Goal: Communication & Community: Participate in discussion

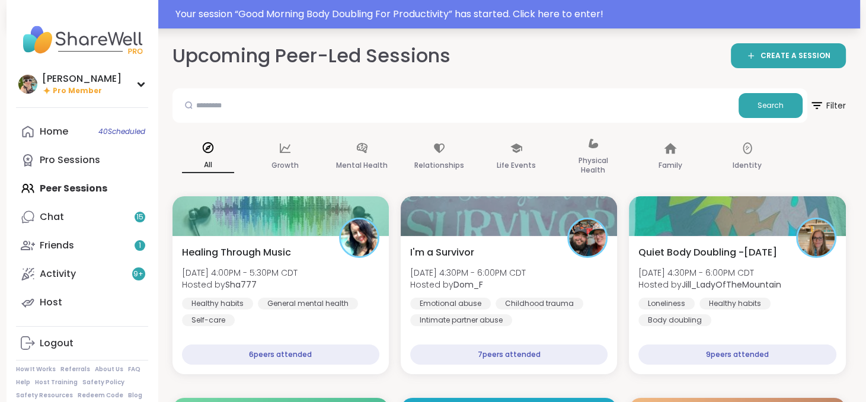
click at [396, 16] on div "Your session “ Good Morning Body Doubling For Productivity ” has started. Click…" at bounding box center [515, 14] width 678 height 14
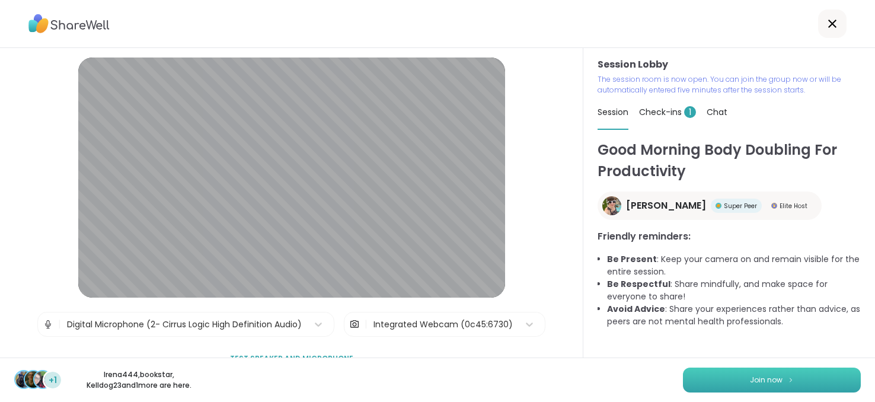
click at [777, 374] on button "Join now" at bounding box center [772, 380] width 178 height 25
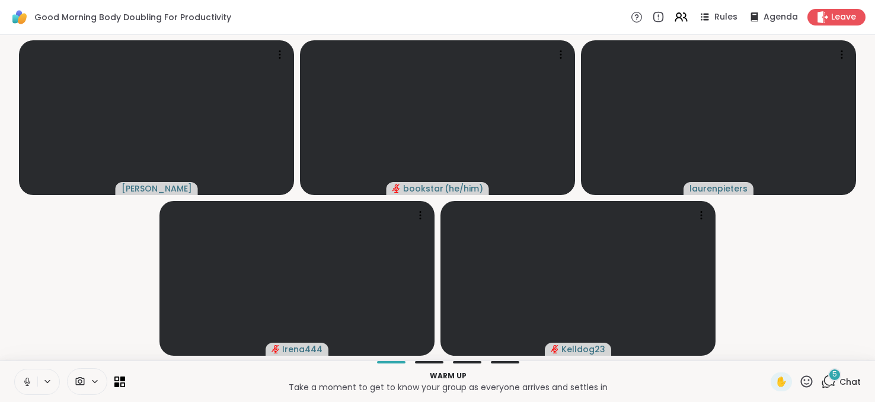
click at [814, 278] on video-player-container "Adrienne_QueenOfTheDawn bookstar ( he/him ) laurenpieters Irena444 Kelldog23" at bounding box center [437, 198] width 861 height 316
click at [830, 379] on div "5" at bounding box center [834, 374] width 13 height 13
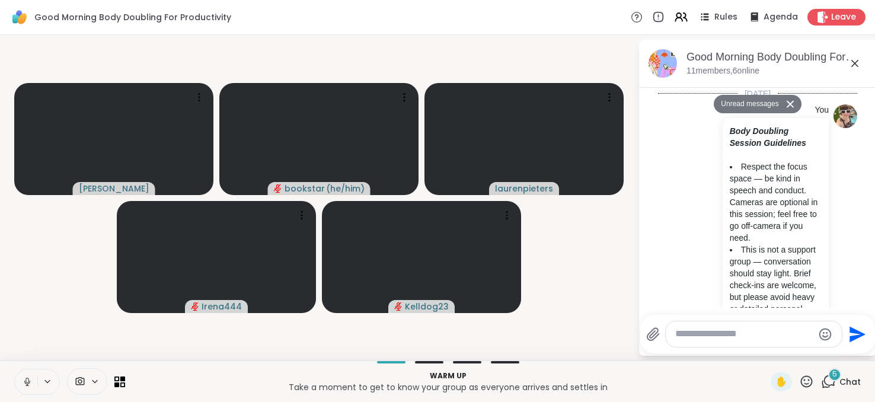
scroll to position [861, 0]
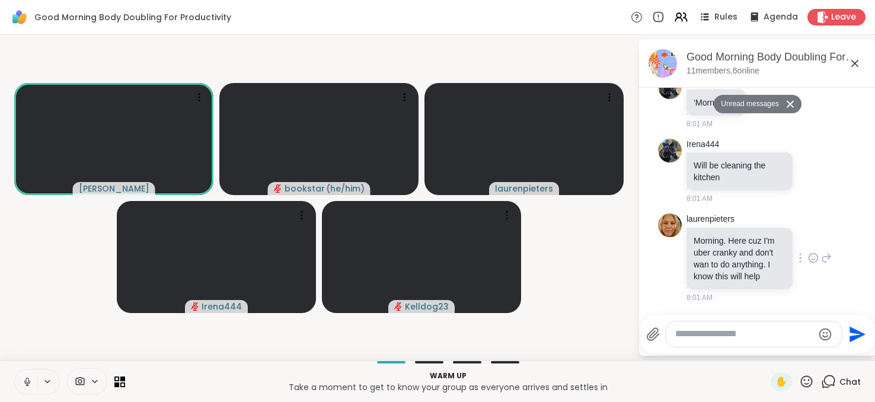
click at [808, 255] on icon at bounding box center [813, 258] width 11 height 12
click at [802, 240] on button "Select Reaction: Heart" at bounding box center [814, 239] width 24 height 24
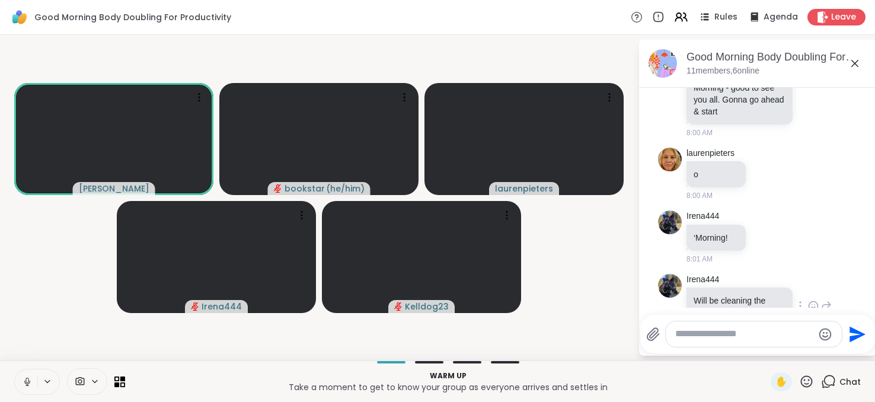
scroll to position [643, 0]
click at [815, 100] on icon at bounding box center [815, 100] width 0 height 0
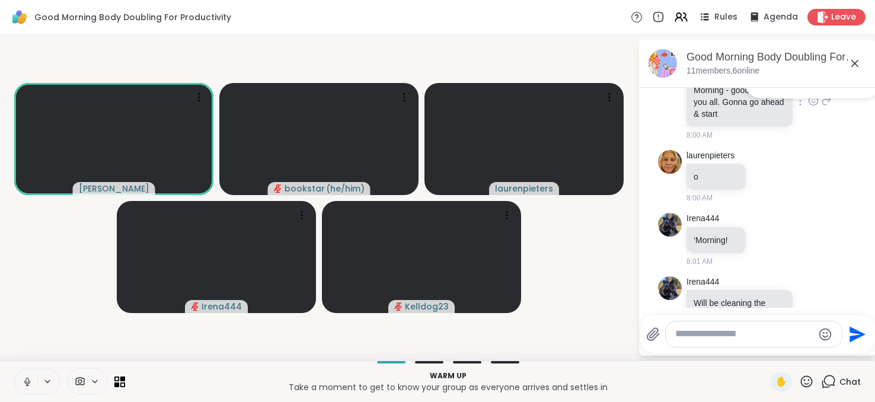
click at [802, 94] on button "Select Reaction: Heart" at bounding box center [814, 82] width 24 height 24
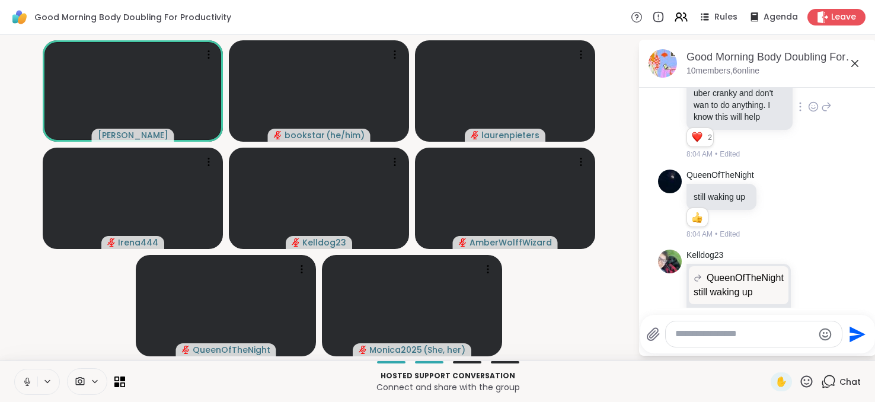
scroll to position [1320, 0]
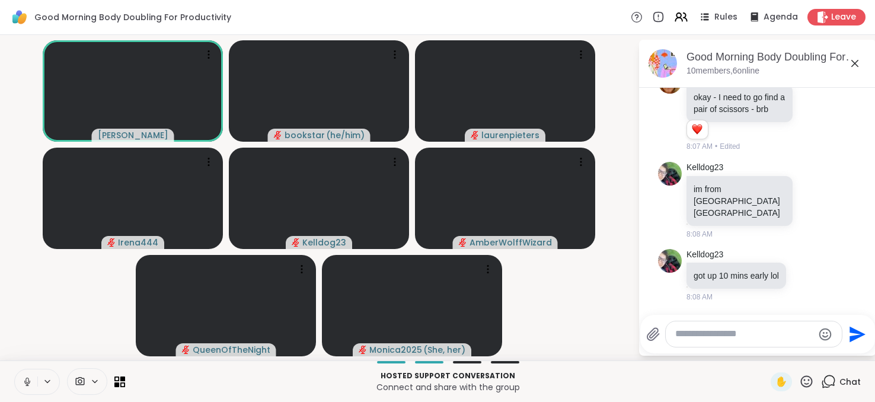
click at [720, 340] on textarea "Type your message" at bounding box center [744, 334] width 138 height 12
paste textarea "**********"
type textarea "**********"
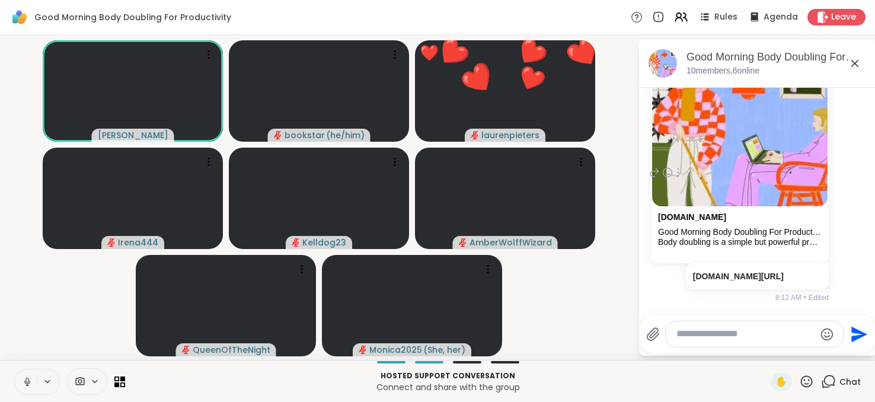
scroll to position [1612, 0]
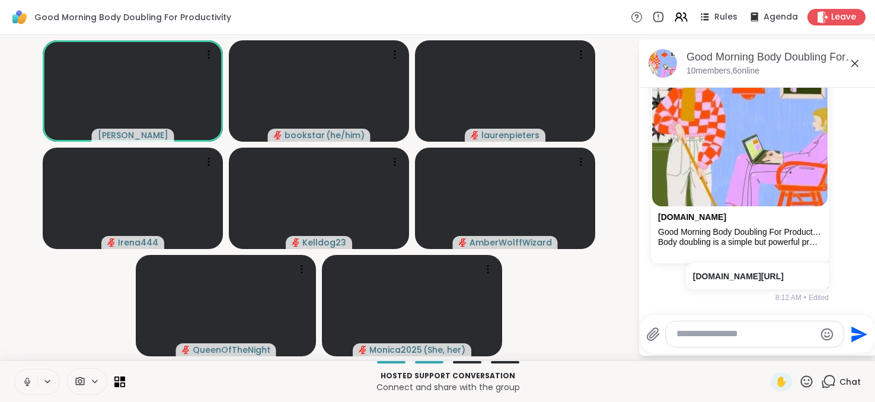
click at [31, 385] on icon at bounding box center [27, 382] width 11 height 11
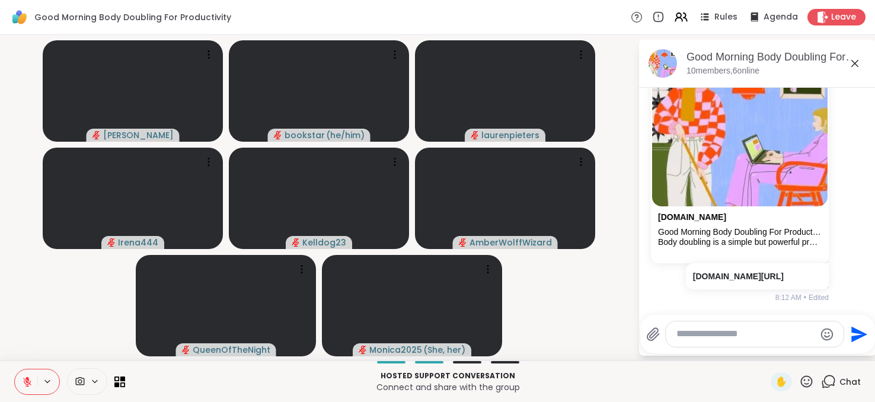
scroll to position [1711, 0]
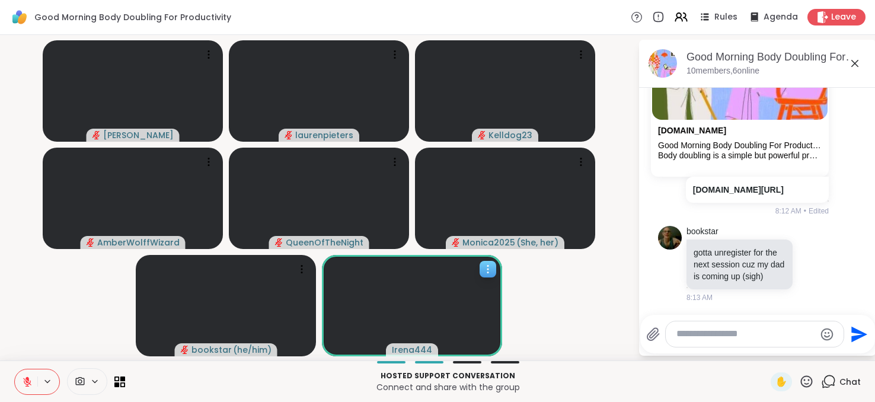
click at [490, 272] on icon at bounding box center [488, 269] width 12 height 12
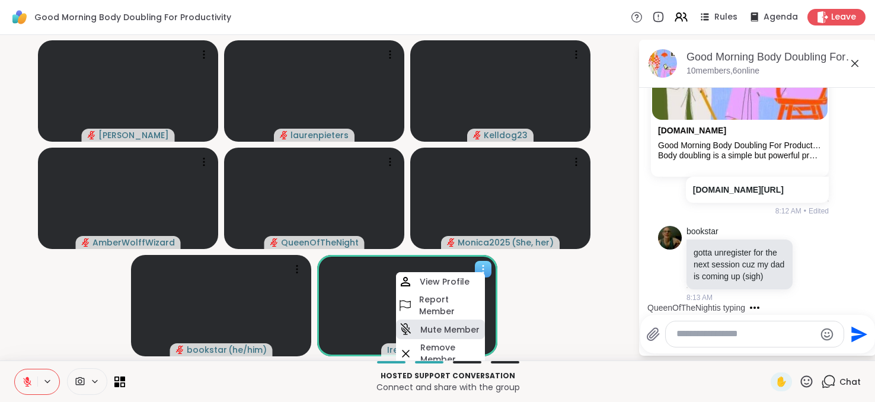
click at [446, 330] on h4 "Mute Member" at bounding box center [449, 330] width 59 height 12
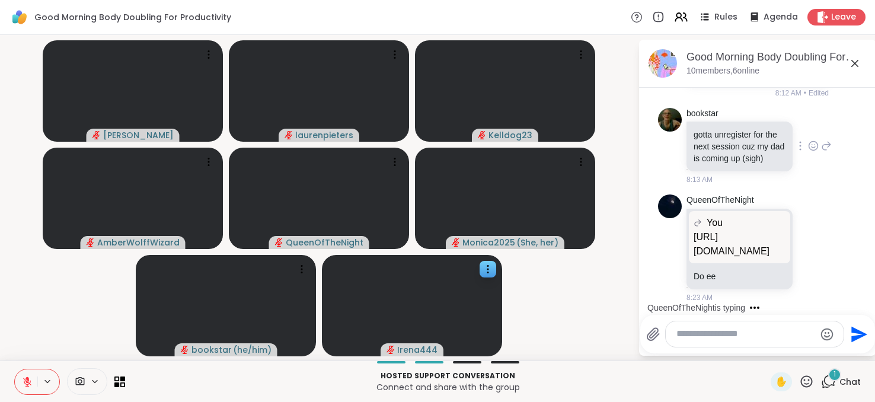
scroll to position [1843, 0]
click at [808, 140] on icon at bounding box center [813, 146] width 11 height 12
click at [808, 122] on div "Select Reaction: Heart" at bounding box center [813, 127] width 11 height 11
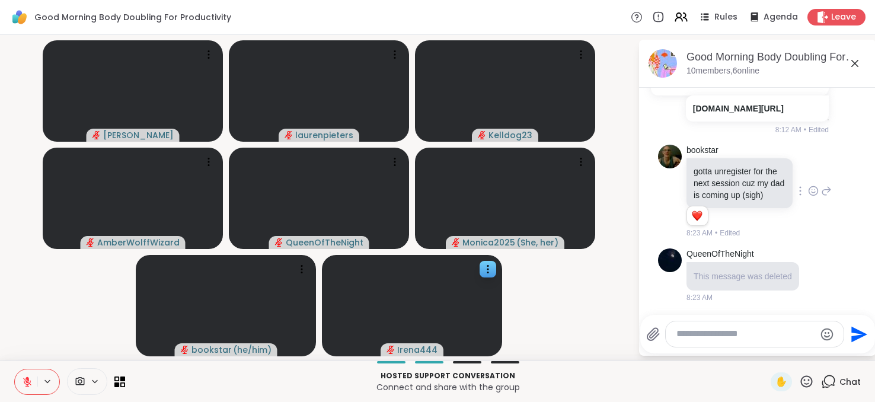
scroll to position [1792, 0]
click at [821, 184] on icon at bounding box center [826, 191] width 11 height 14
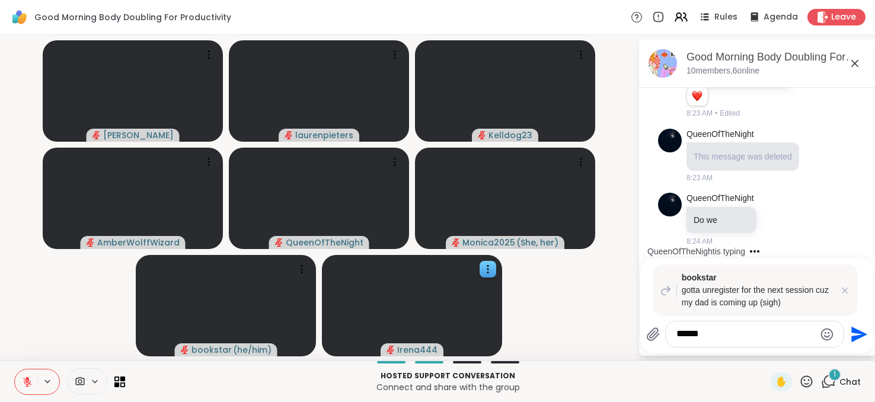
type textarea "*******"
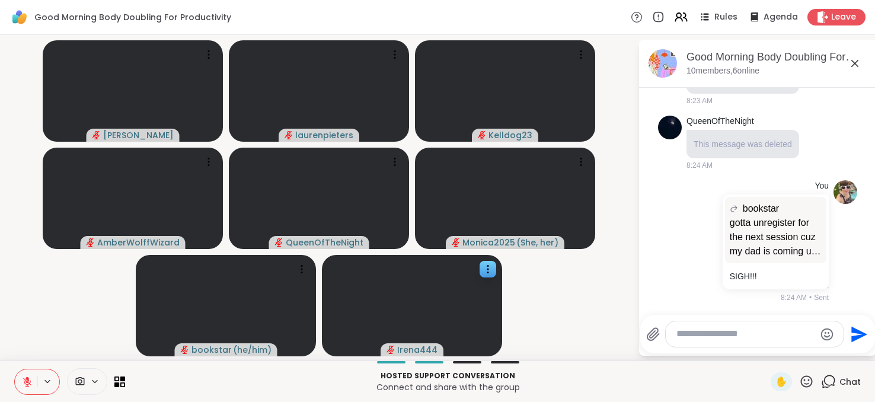
scroll to position [2064, 0]
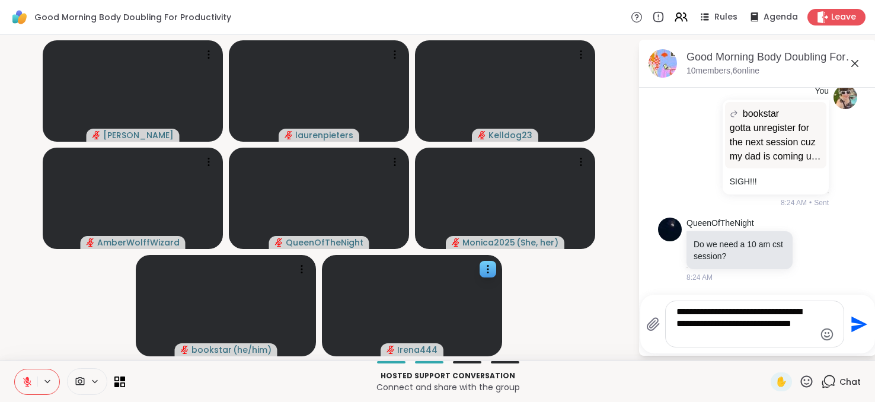
type textarea "**********"
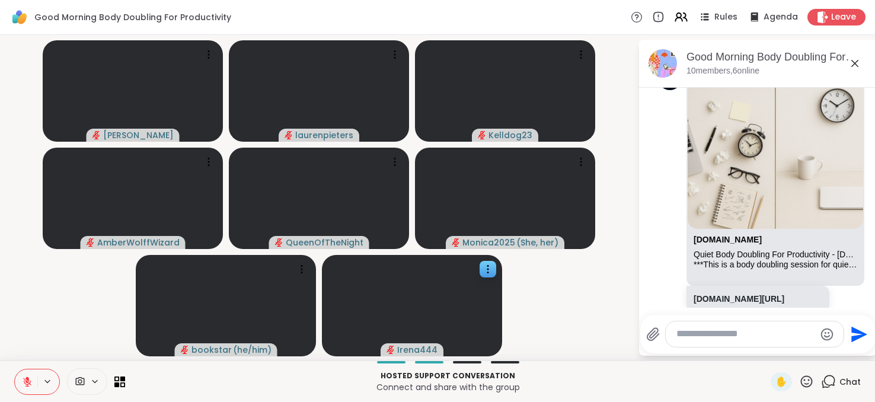
scroll to position [2809, 0]
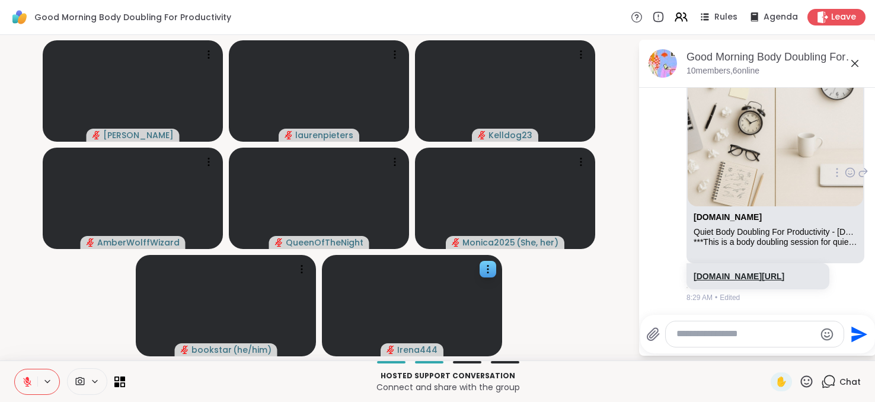
click at [721, 272] on link "sharewellnow.com/session/2e83e2cf-27e9-48fe-9644-bcc2611e8735" at bounding box center [739, 276] width 91 height 9
click at [710, 327] on div at bounding box center [755, 333] width 178 height 25
click at [710, 340] on textarea "Type your message" at bounding box center [746, 334] width 138 height 12
type textarea "**********"
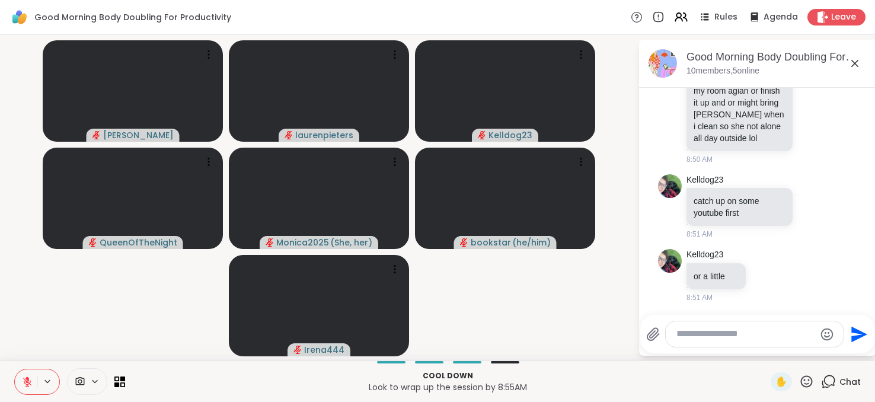
scroll to position [3336, 0]
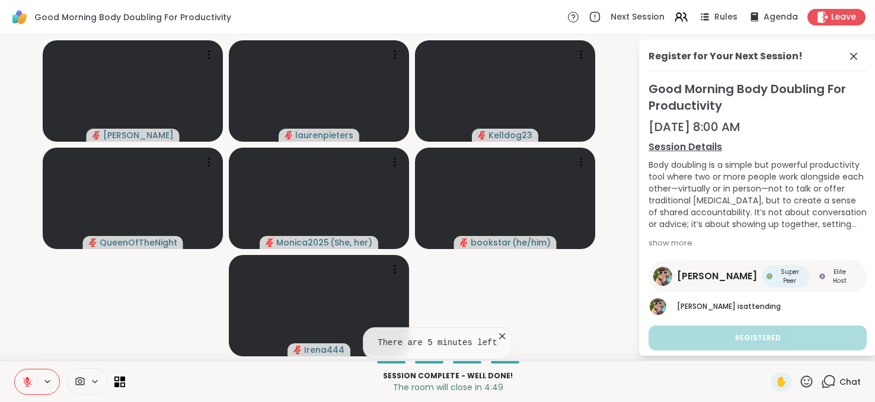
click at [33, 379] on button at bounding box center [26, 381] width 23 height 25
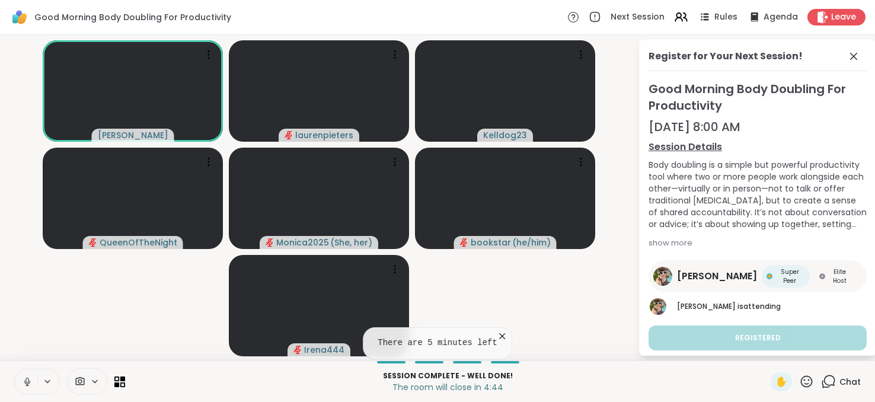
click at [496, 334] on icon at bounding box center [502, 336] width 12 height 12
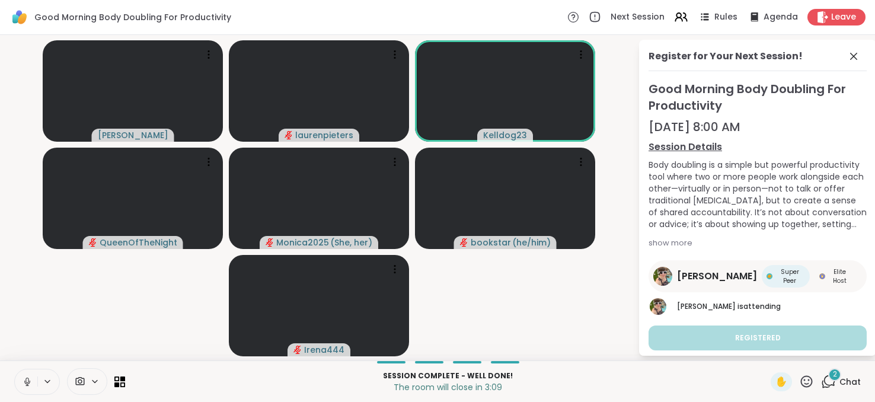
click at [842, 376] on span "Chat" at bounding box center [850, 382] width 21 height 12
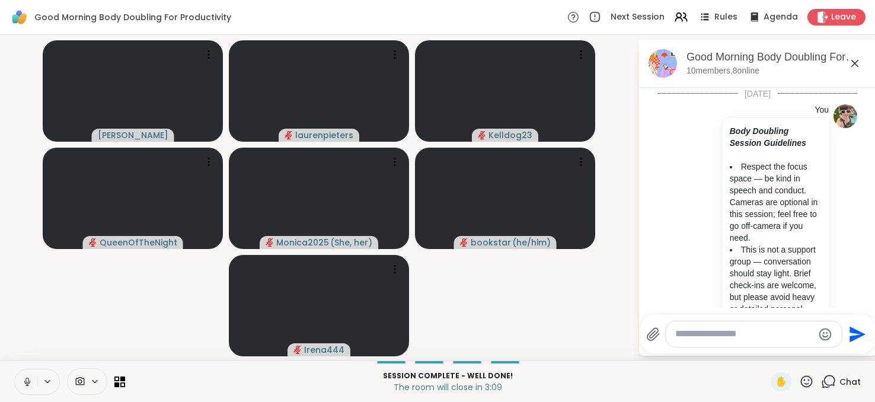
scroll to position [3548, 0]
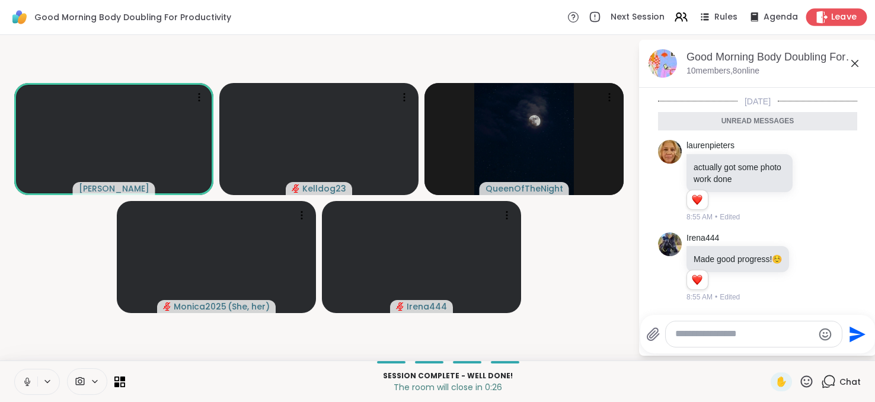
click at [831, 16] on span "Leave" at bounding box center [844, 17] width 26 height 12
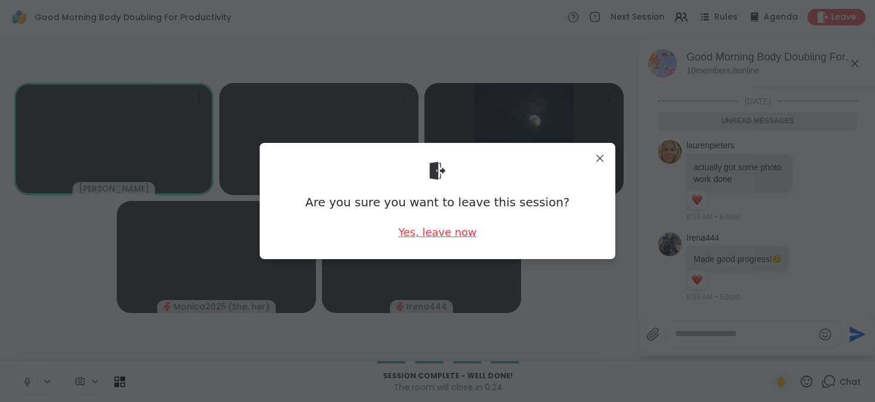
click at [438, 232] on div "Yes, leave now" at bounding box center [438, 232] width 78 height 15
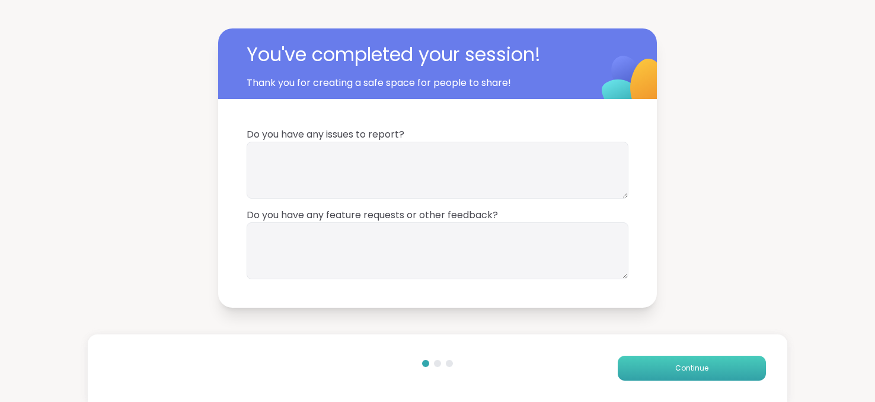
click at [667, 379] on button "Continue" at bounding box center [692, 368] width 148 height 25
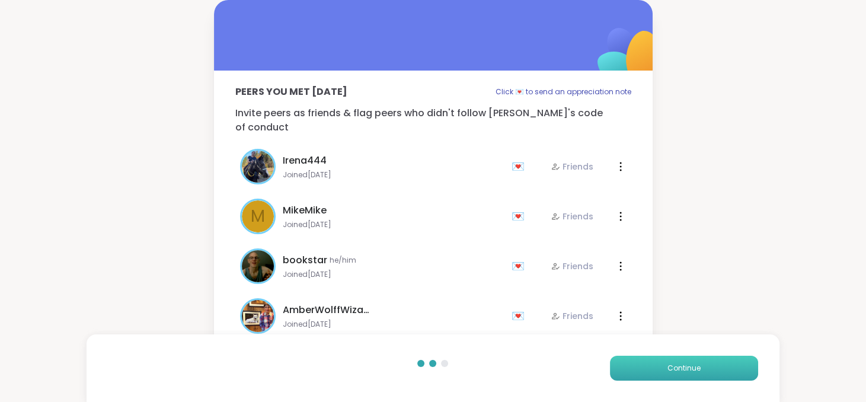
click at [667, 379] on button "Continue" at bounding box center [684, 368] width 148 height 25
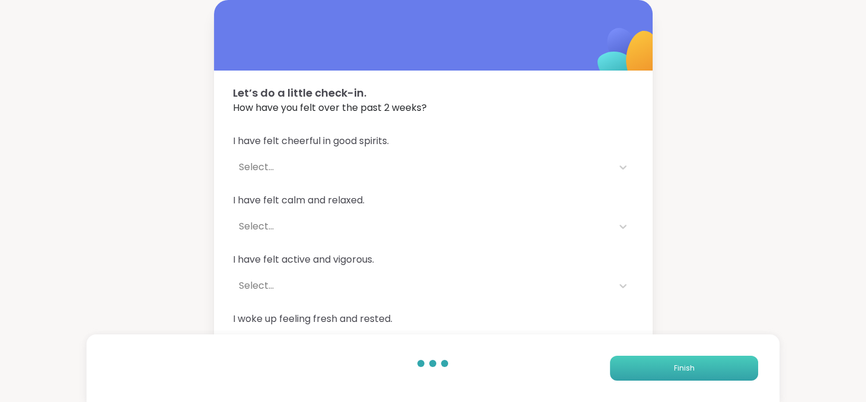
click at [667, 379] on button "Finish" at bounding box center [684, 368] width 148 height 25
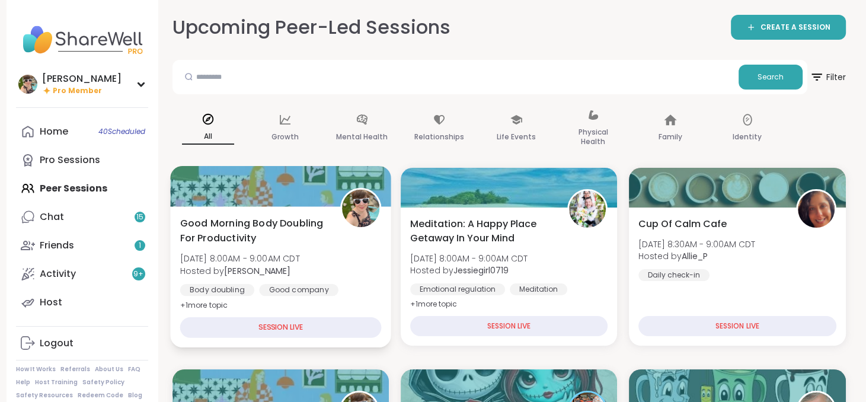
click at [287, 225] on span "Good Morning Body Doubling For Productivity" at bounding box center [253, 230] width 147 height 29
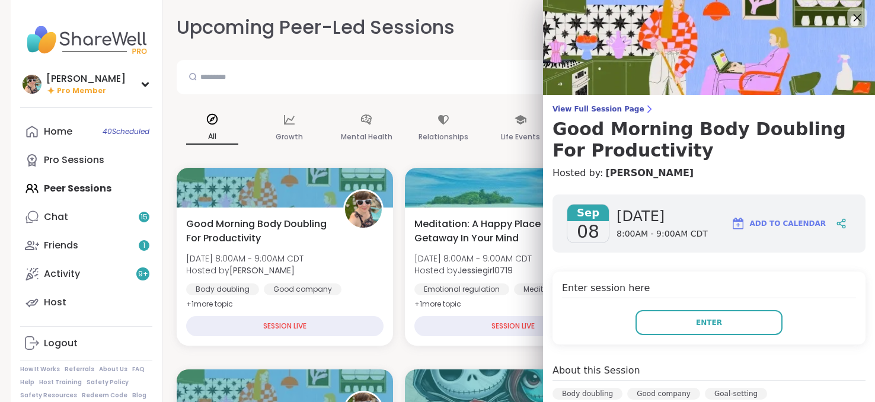
click at [854, 19] on icon at bounding box center [858, 18] width 8 height 8
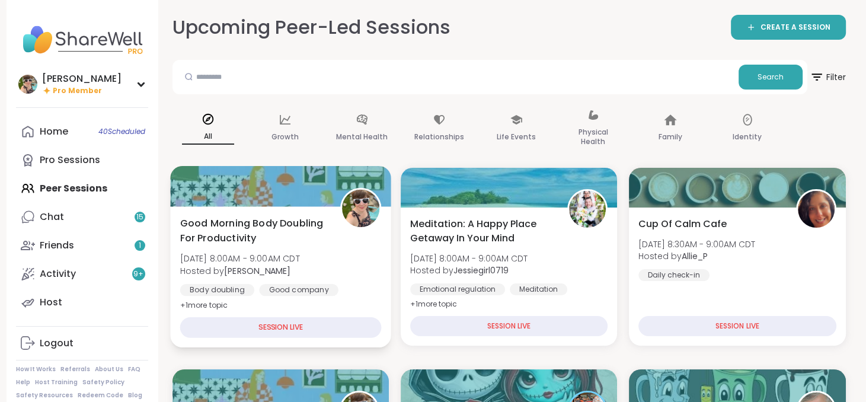
click at [267, 239] on span "Good Morning Body Doubling For Productivity" at bounding box center [253, 230] width 147 height 29
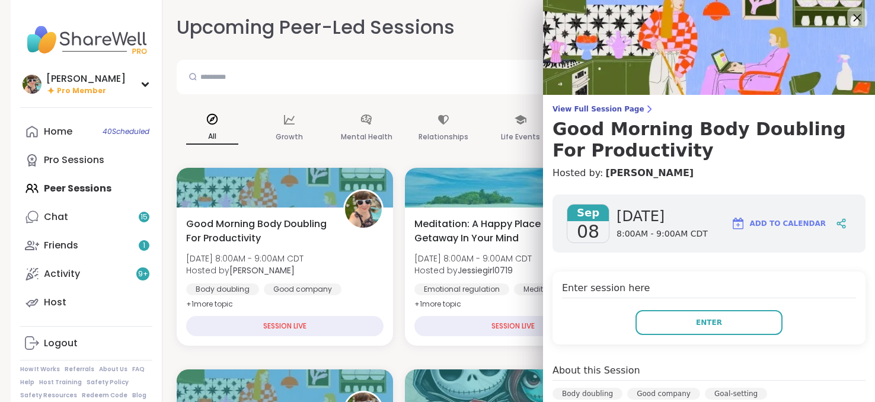
click at [850, 17] on icon at bounding box center [857, 17] width 15 height 15
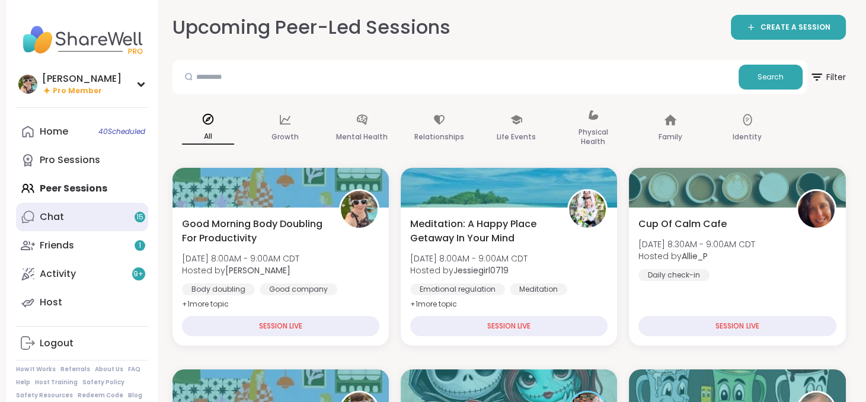
click at [133, 208] on link "Chat 15" at bounding box center [82, 217] width 132 height 28
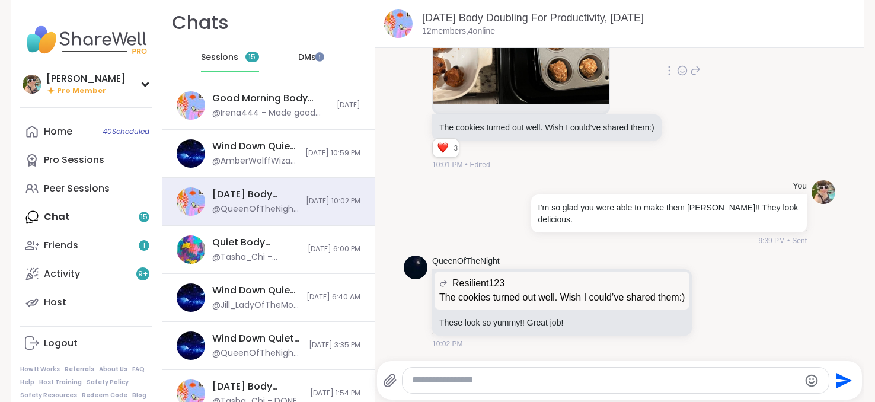
click at [432, 136] on div "The cookies turned out well. Wish I could’ve shared them:)" at bounding box center [546, 127] width 229 height 26
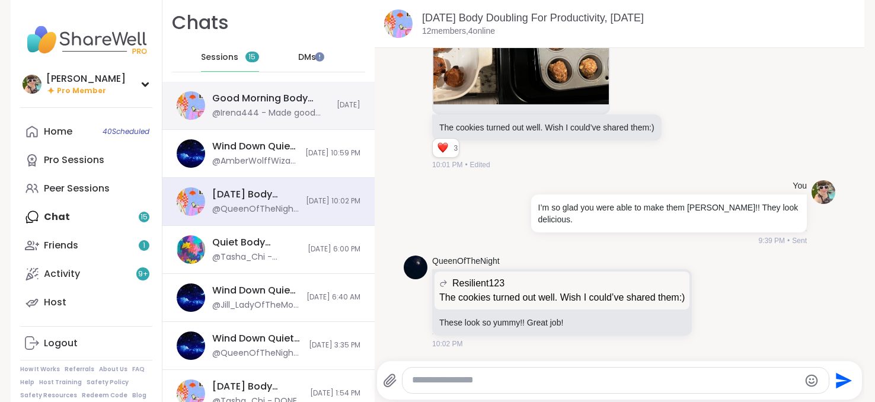
click at [283, 100] on div "Good Morning Body Doubling For Productivity, Sep 08" at bounding box center [270, 98] width 117 height 13
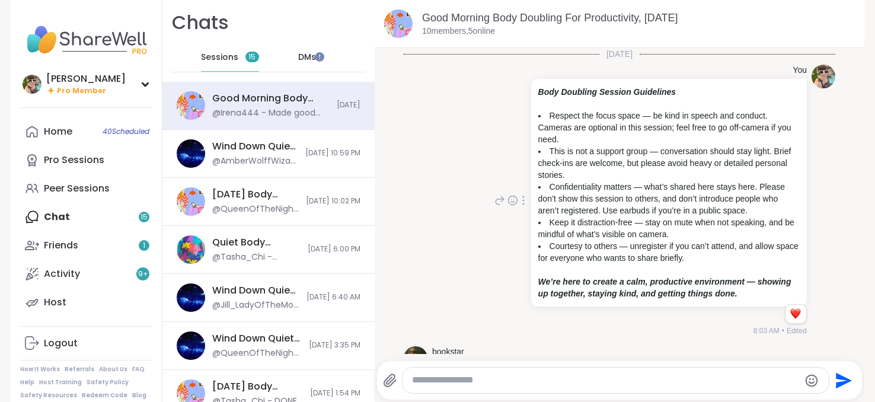
click at [518, 203] on div at bounding box center [523, 200] width 11 height 14
click at [511, 216] on icon at bounding box center [517, 218] width 12 height 12
click at [68, 129] on link "Home 40 Scheduled" at bounding box center [86, 131] width 132 height 28
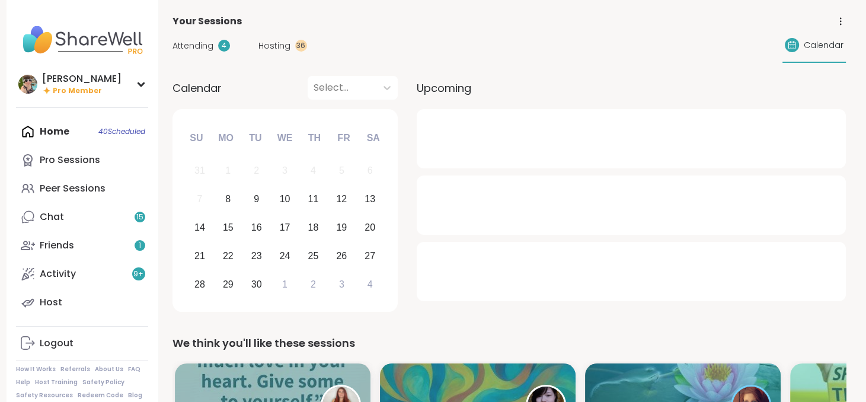
click at [185, 42] on span "Attending" at bounding box center [193, 46] width 41 height 12
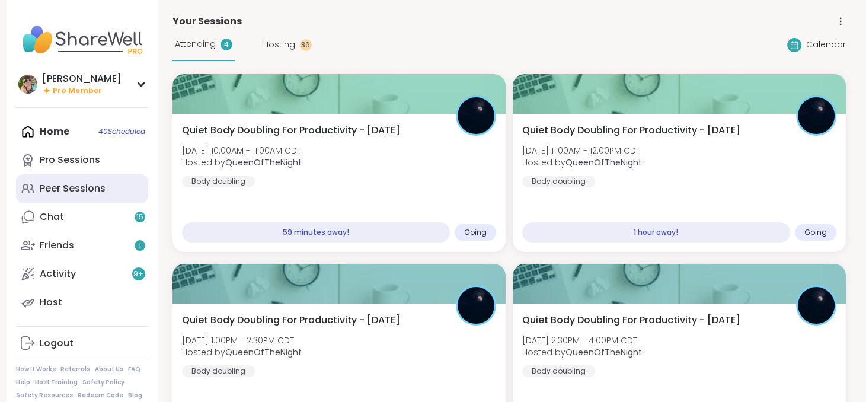
click at [89, 196] on link "Peer Sessions" at bounding box center [82, 188] width 132 height 28
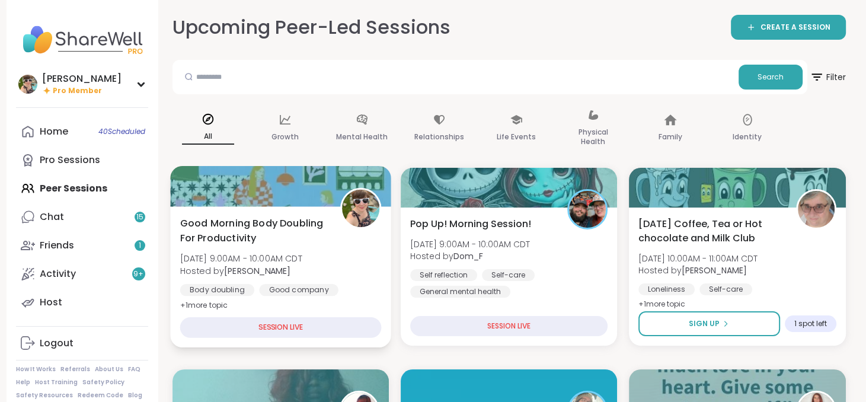
click at [293, 237] on span "Good Morning Body Doubling For Productivity" at bounding box center [253, 230] width 147 height 29
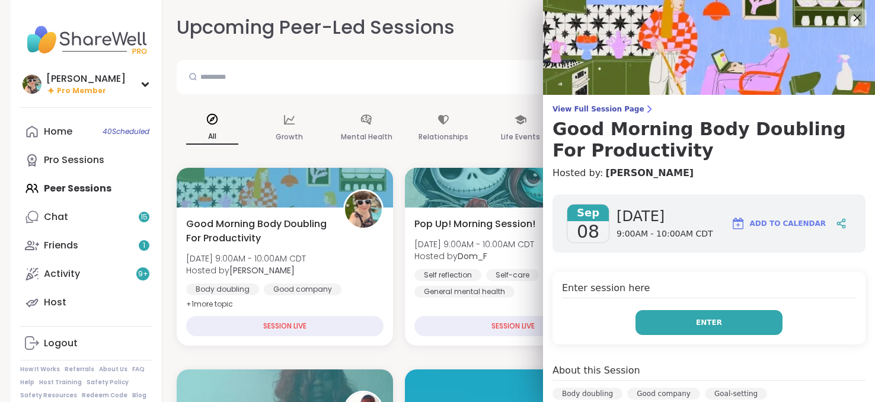
click at [662, 328] on button "Enter" at bounding box center [709, 322] width 147 height 25
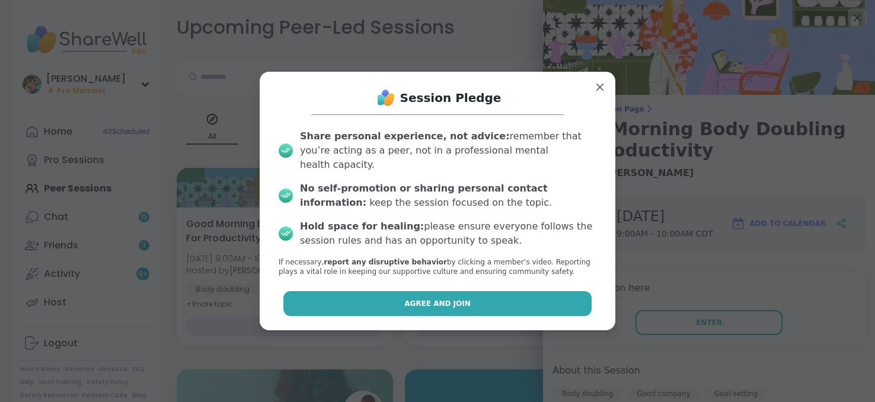
click at [555, 300] on button "Agree and Join" at bounding box center [437, 303] width 309 height 25
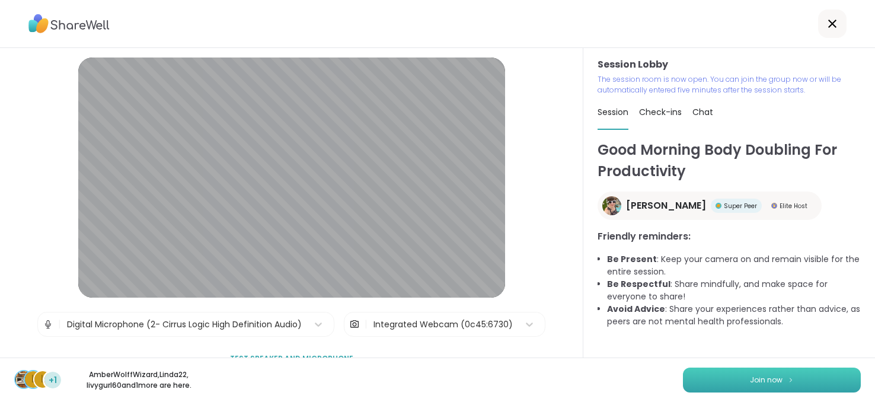
click at [695, 385] on button "Join now" at bounding box center [772, 380] width 178 height 25
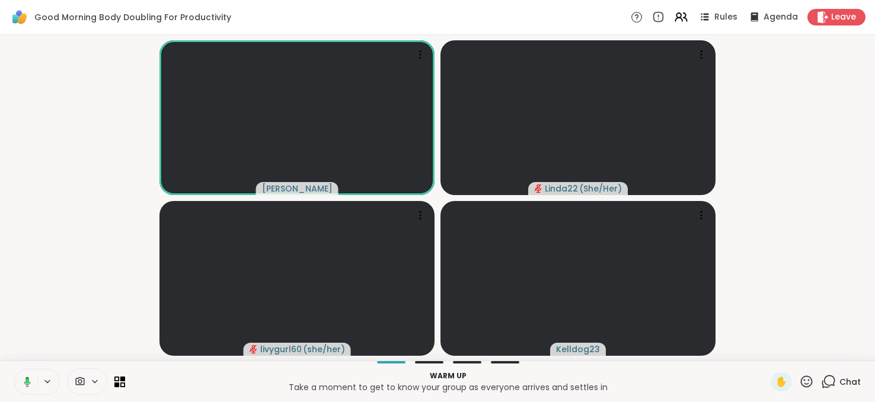
click at [840, 385] on span "Chat" at bounding box center [850, 382] width 21 height 12
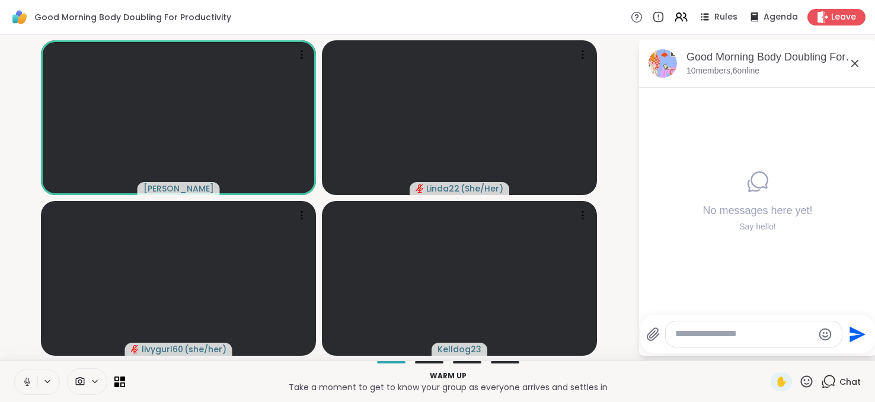
click at [760, 331] on textarea "Type your message" at bounding box center [744, 334] width 138 height 12
paste textarea "**********"
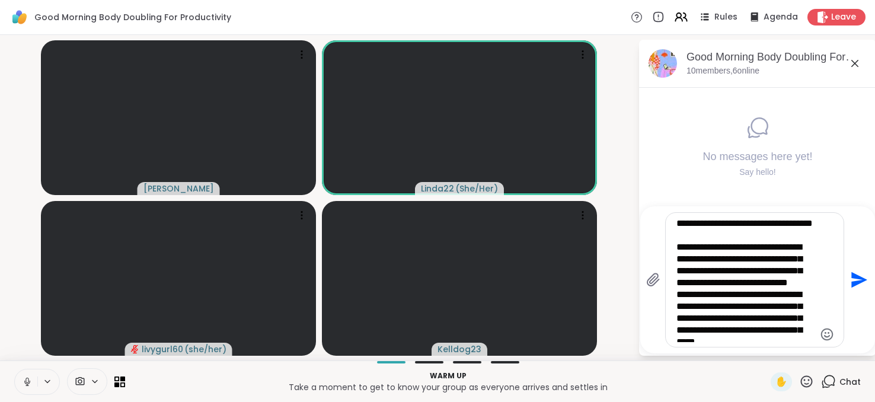
type textarea "**********"
click at [849, 273] on icon "Send" at bounding box center [858, 279] width 19 height 19
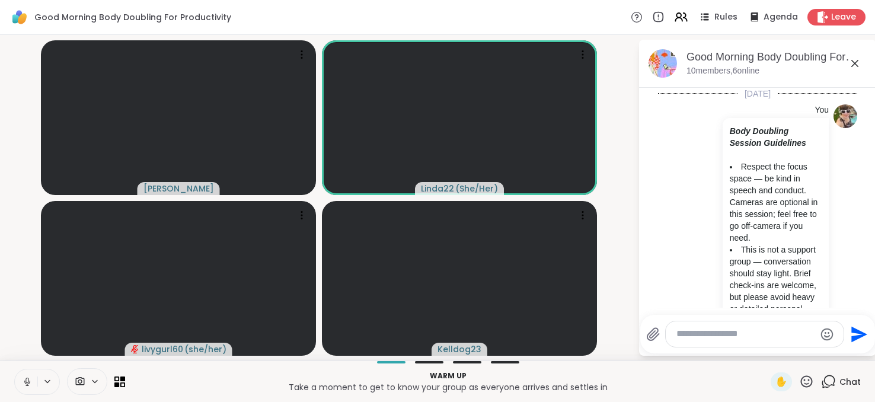
scroll to position [423, 0]
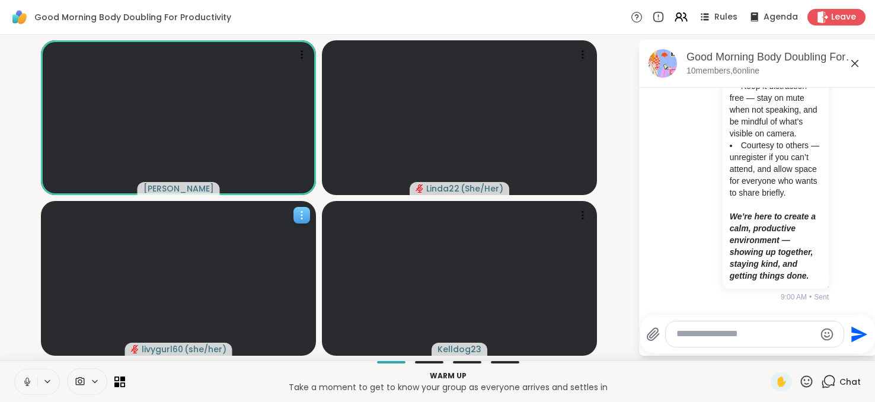
click at [160, 350] on span "livygurl60" at bounding box center [163, 349] width 42 height 12
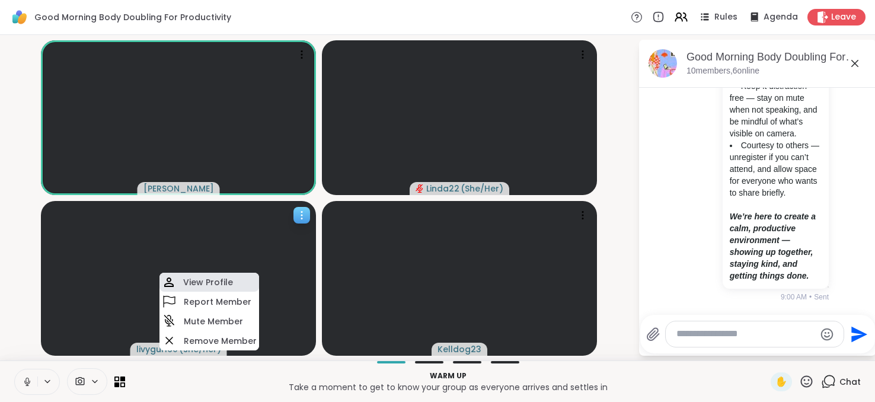
click at [197, 282] on h4 "View Profile" at bounding box center [208, 282] width 50 height 12
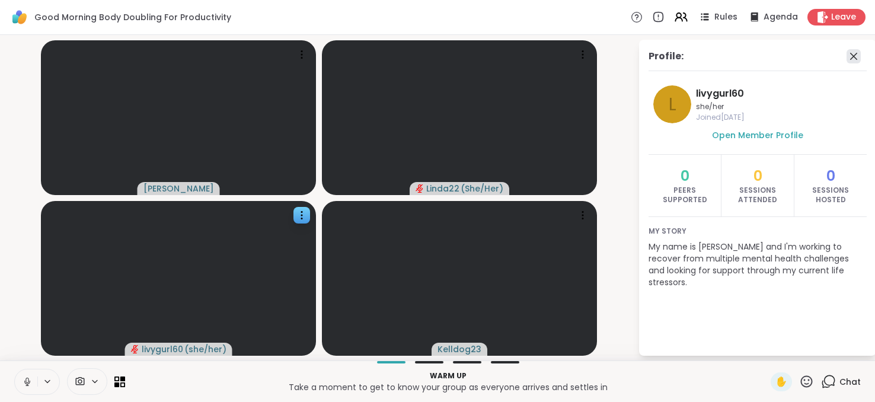
click at [855, 56] on icon at bounding box center [854, 56] width 14 height 14
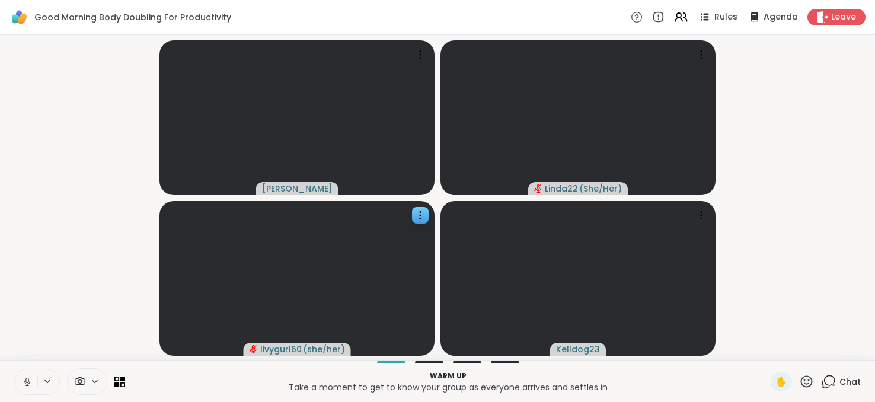
click at [828, 379] on div "Chat" at bounding box center [841, 381] width 40 height 19
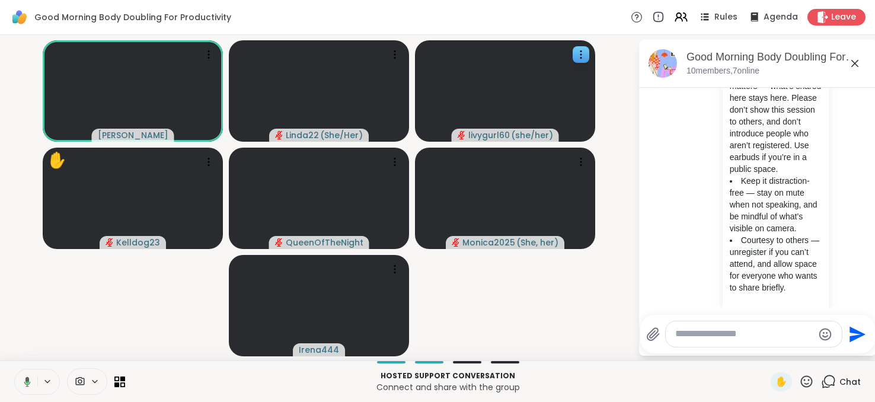
scroll to position [249, 0]
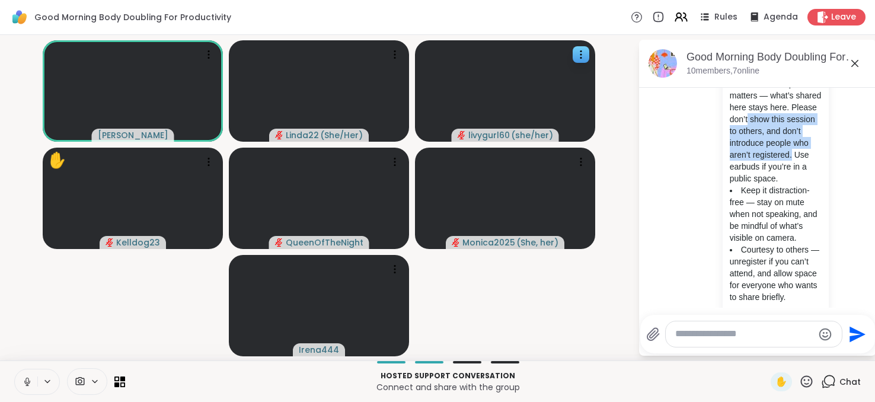
drag, startPoint x: 857, startPoint y: 191, endPoint x: 852, endPoint y: 142, distance: 49.5
click at [852, 142] on div "Today You Body Doubling Session Guidelines Respect the focus space — be kind in…" at bounding box center [757, 211] width 237 height 745
click at [842, 149] on li "You Body Doubling Session Guidelines Respect the focus space — be kind in speec…" at bounding box center [758, 132] width 215 height 562
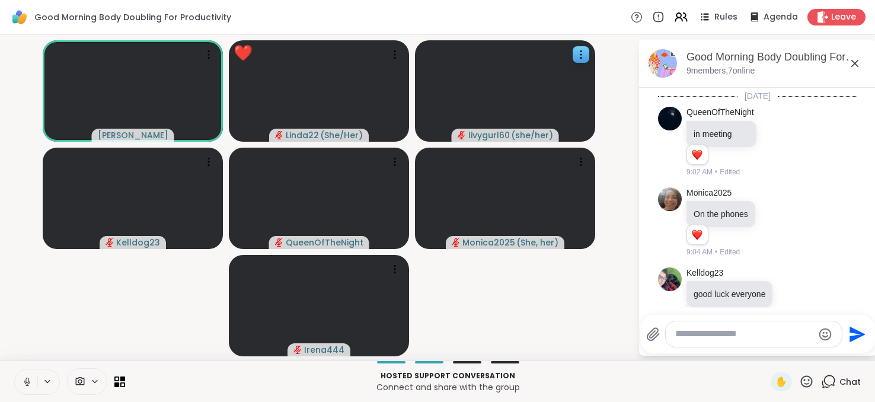
scroll to position [853, 0]
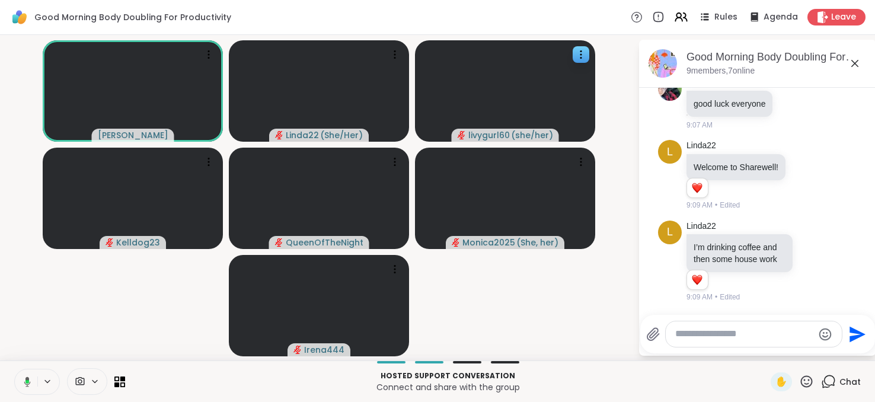
click at [27, 382] on icon at bounding box center [27, 382] width 4 height 4
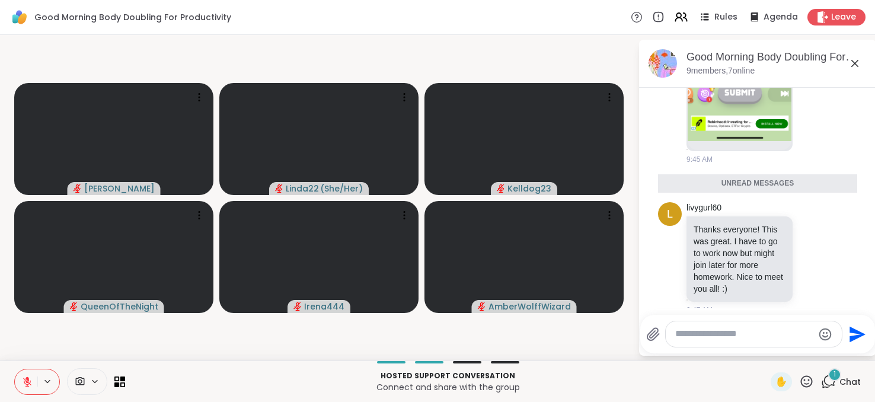
scroll to position [2057, 0]
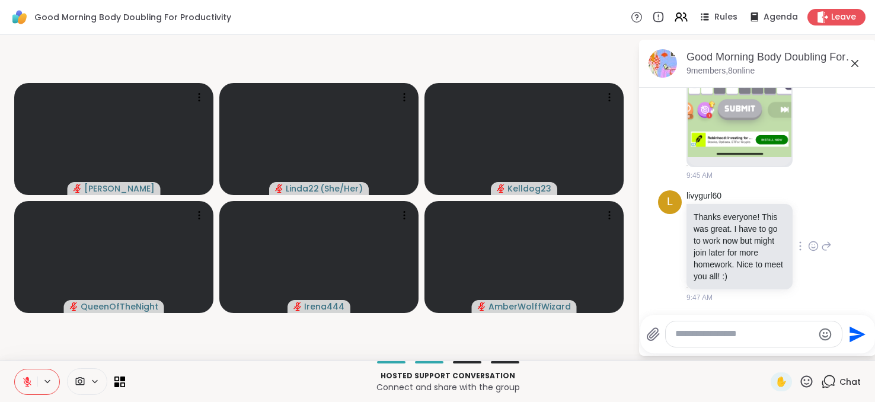
click at [808, 244] on icon at bounding box center [813, 246] width 11 height 12
click at [808, 224] on div "Select Reaction: Heart" at bounding box center [813, 227] width 11 height 11
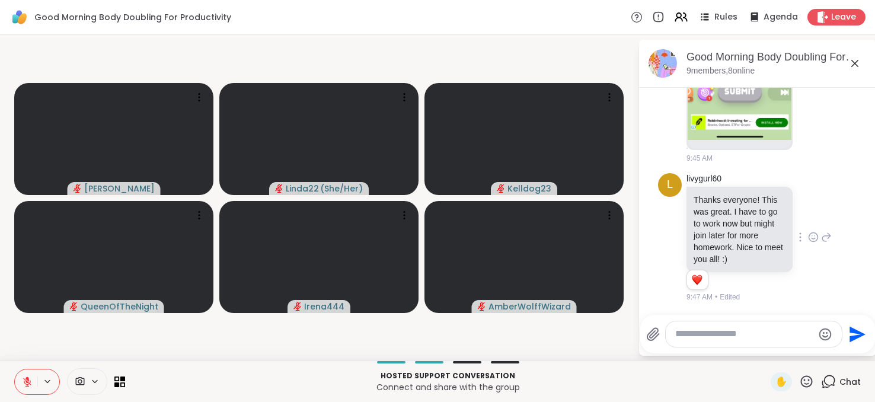
click at [741, 337] on textarea "Type your message" at bounding box center [744, 334] width 138 height 12
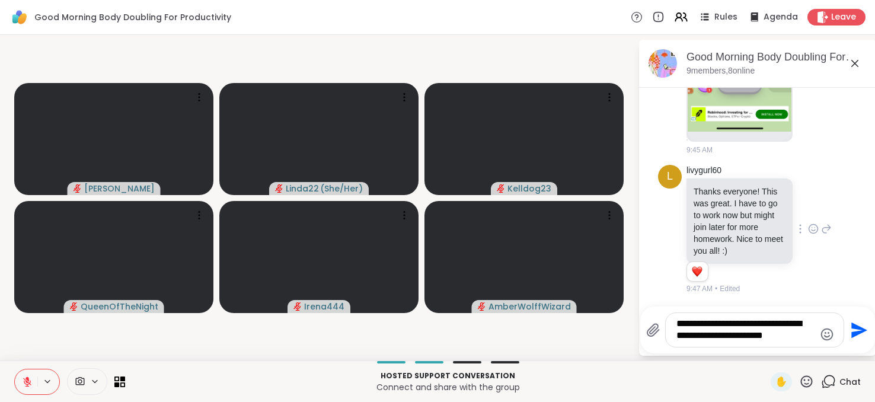
type textarea "**********"
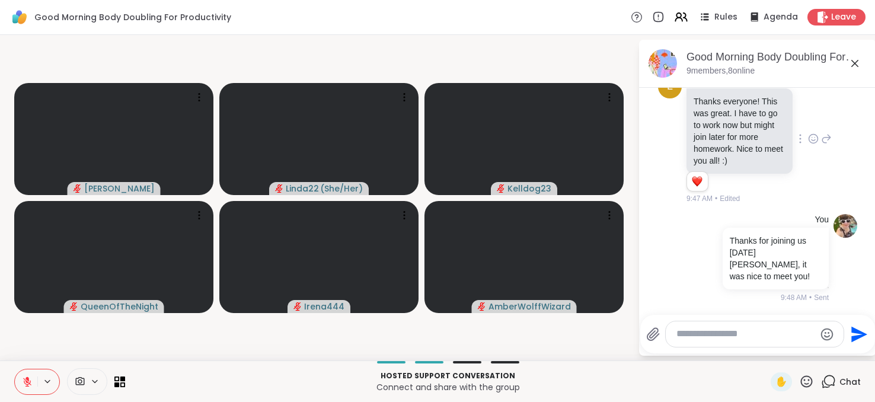
scroll to position [2161, 0]
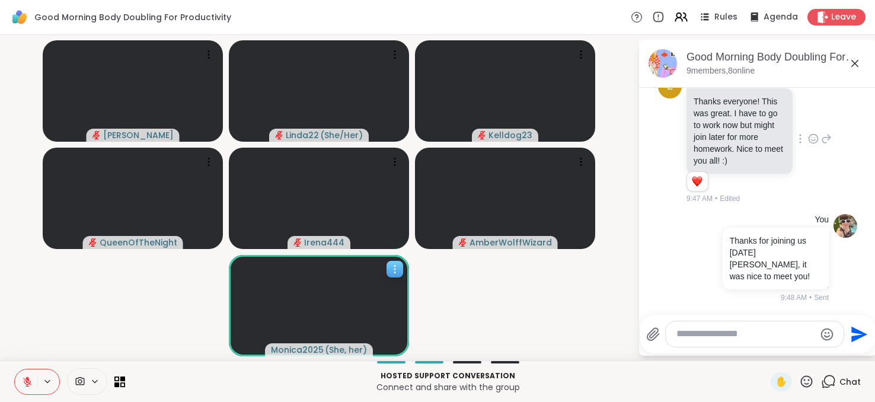
click at [397, 267] on icon at bounding box center [395, 269] width 12 height 12
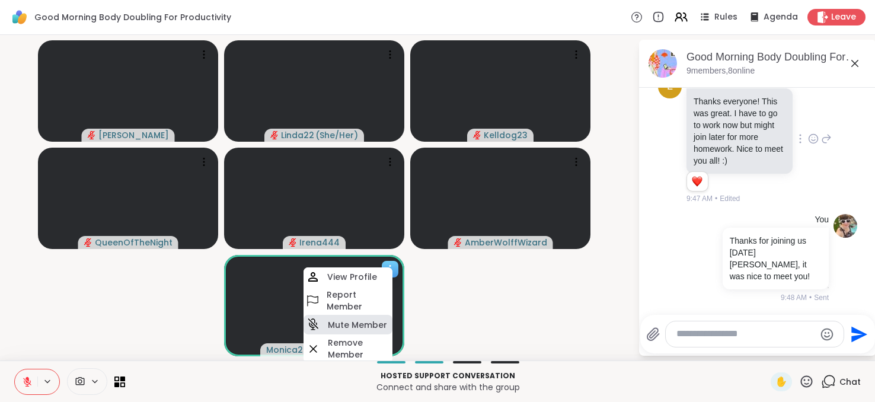
click at [357, 327] on h4 "Mute Member" at bounding box center [357, 325] width 59 height 12
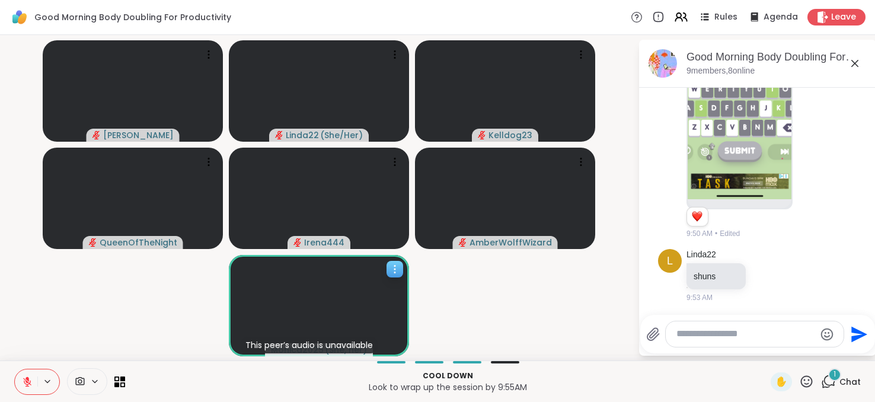
scroll to position [2634, 0]
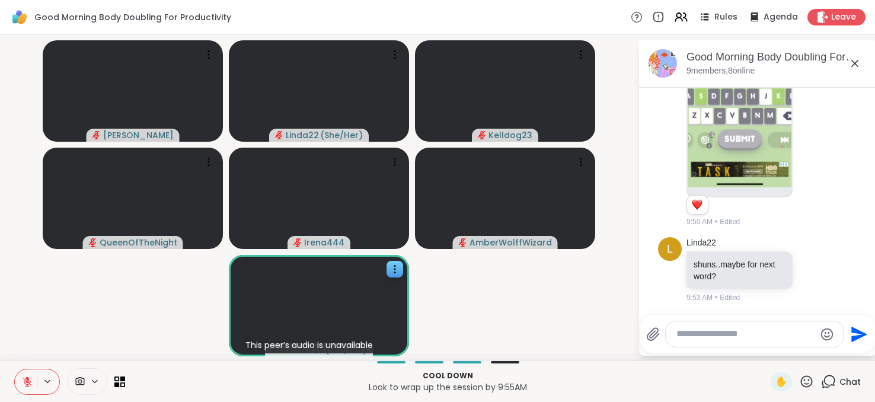
click at [24, 375] on button at bounding box center [26, 381] width 23 height 25
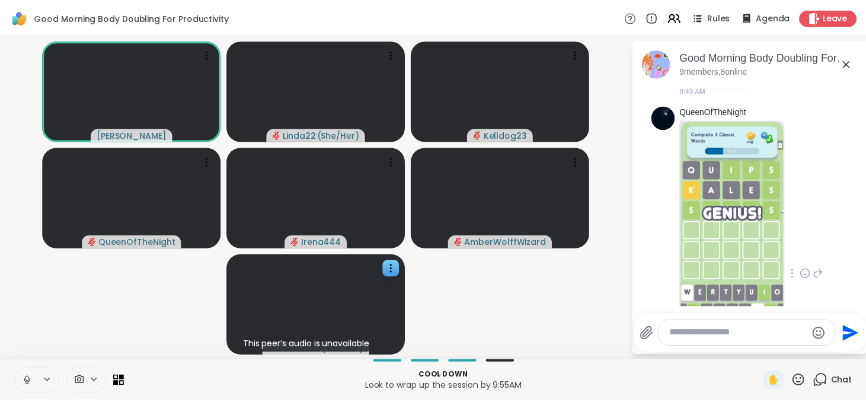
scroll to position [2645, 0]
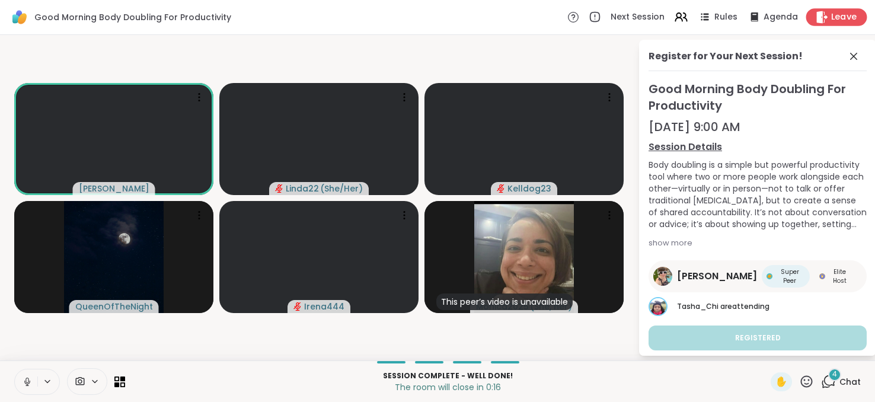
click at [822, 22] on div "Leave" at bounding box center [836, 16] width 61 height 17
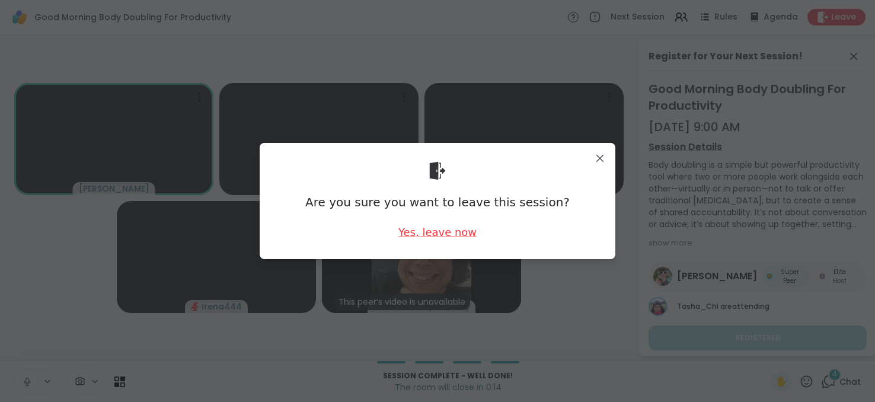
click at [446, 231] on div "Yes, leave now" at bounding box center [438, 232] width 78 height 15
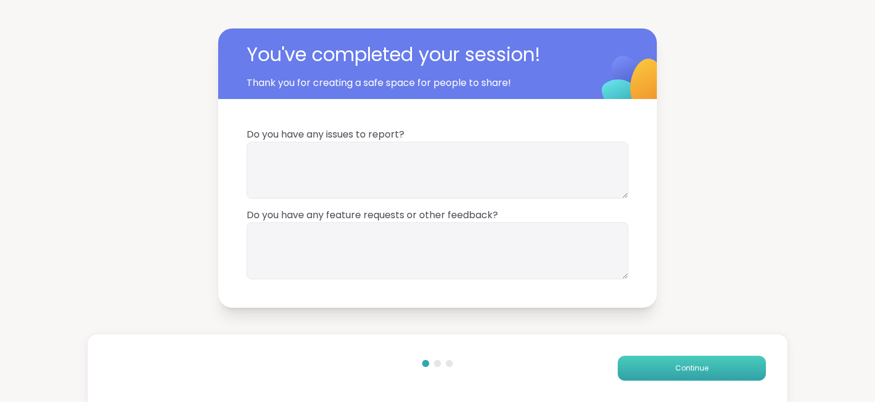
click at [697, 371] on span "Continue" at bounding box center [691, 368] width 33 height 11
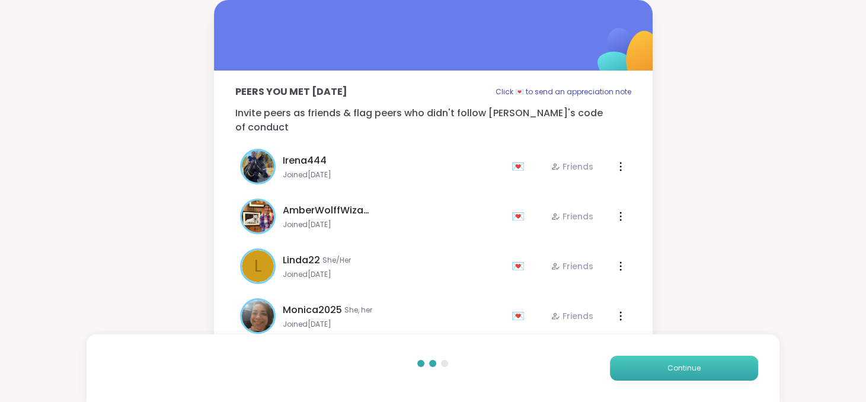
click at [697, 371] on span "Continue" at bounding box center [684, 368] width 33 height 11
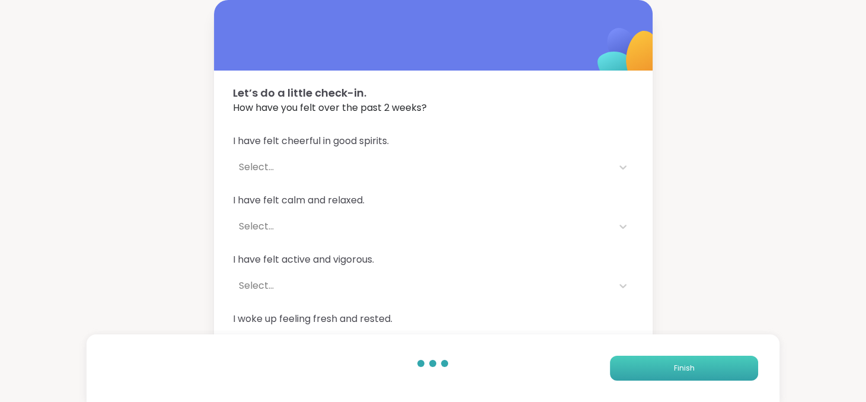
click at [697, 371] on button "Finish" at bounding box center [684, 368] width 148 height 25
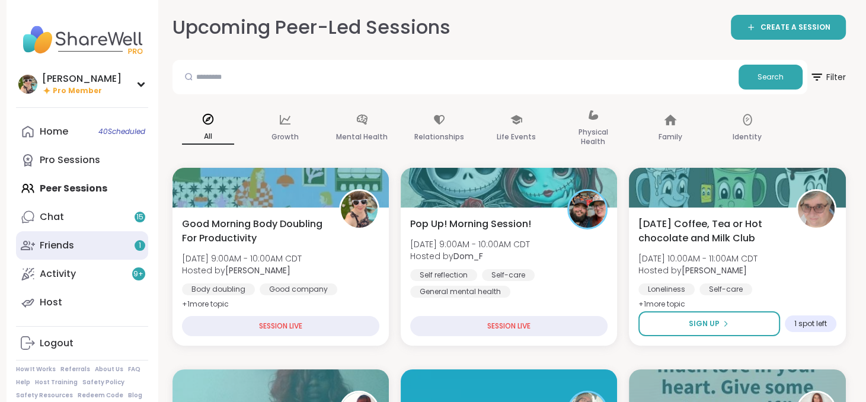
click at [91, 243] on link "Friends 1" at bounding box center [82, 245] width 132 height 28
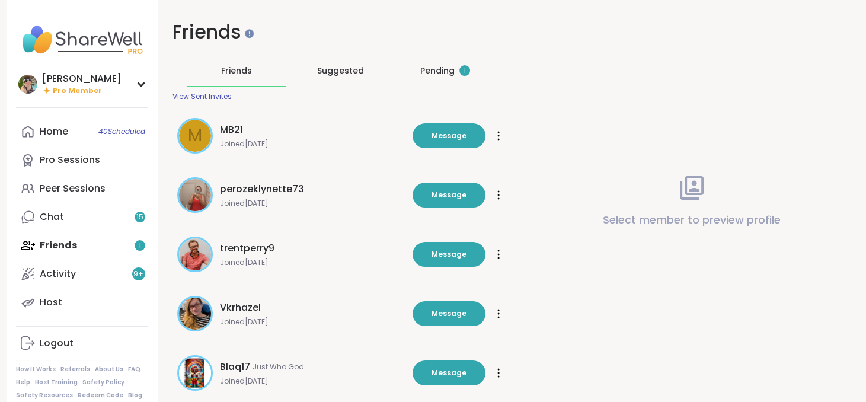
click at [436, 74] on div "Pending 1" at bounding box center [445, 71] width 50 height 12
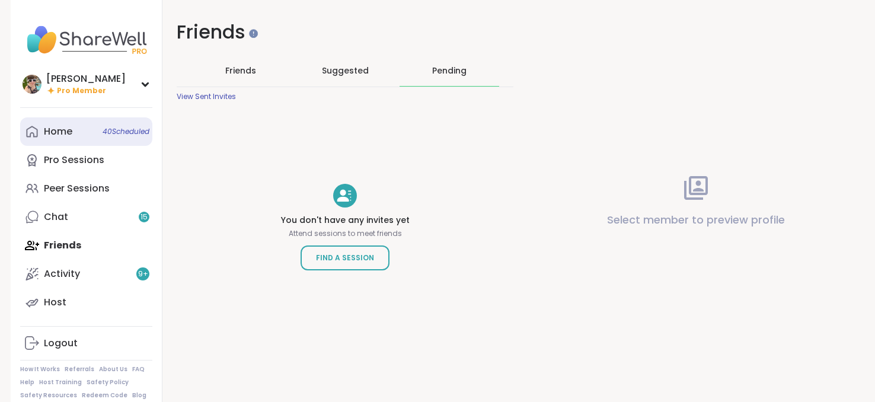
click at [88, 125] on link "Home 40 Scheduled" at bounding box center [86, 131] width 132 height 28
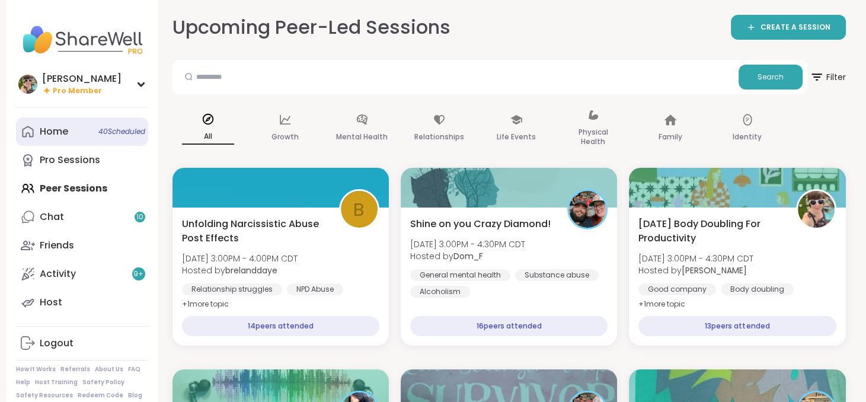
click at [63, 127] on div "Home 40 Scheduled" at bounding box center [54, 131] width 28 height 13
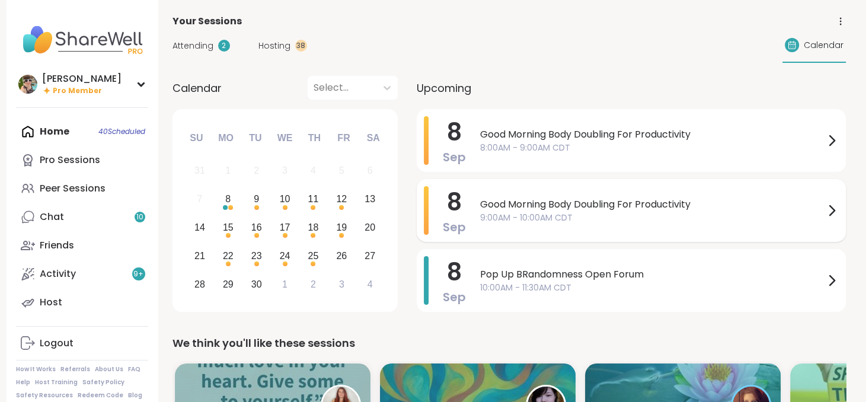
click at [595, 199] on span "Good Morning Body Doubling For Productivity" at bounding box center [652, 204] width 345 height 14
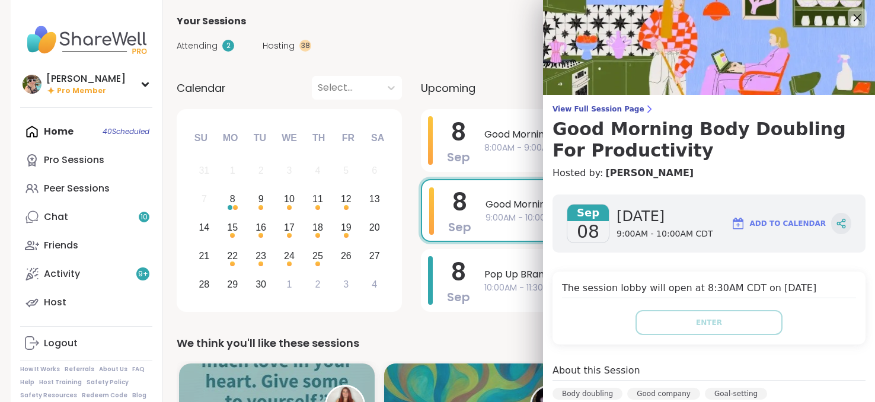
click at [837, 223] on icon at bounding box center [838, 223] width 3 height 3
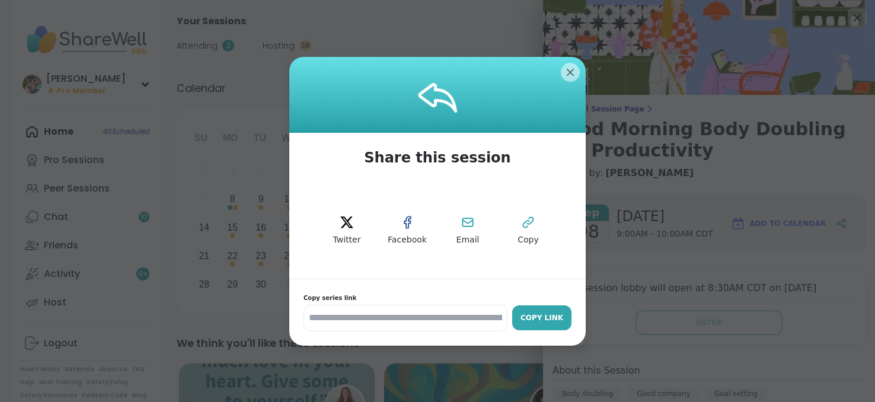
click at [543, 314] on div "Copy Link" at bounding box center [541, 318] width 47 height 11
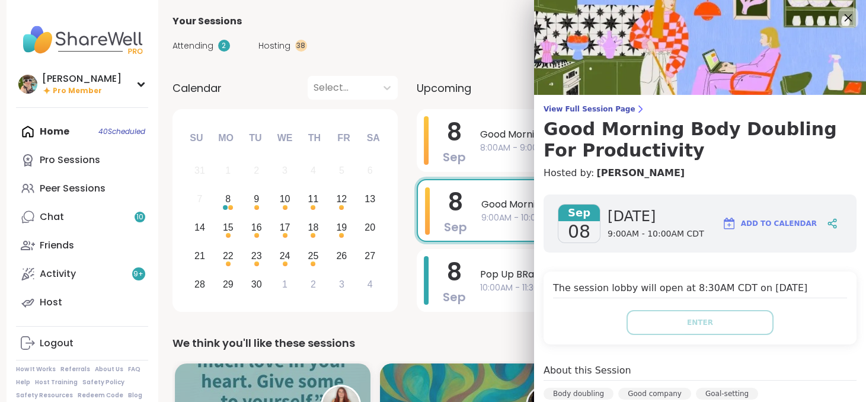
click at [841, 20] on icon at bounding box center [848, 17] width 15 height 15
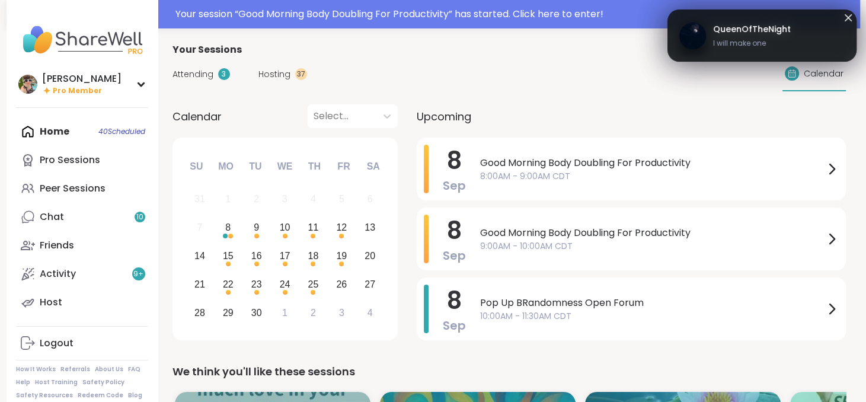
click at [844, 19] on icon at bounding box center [848, 18] width 14 height 14
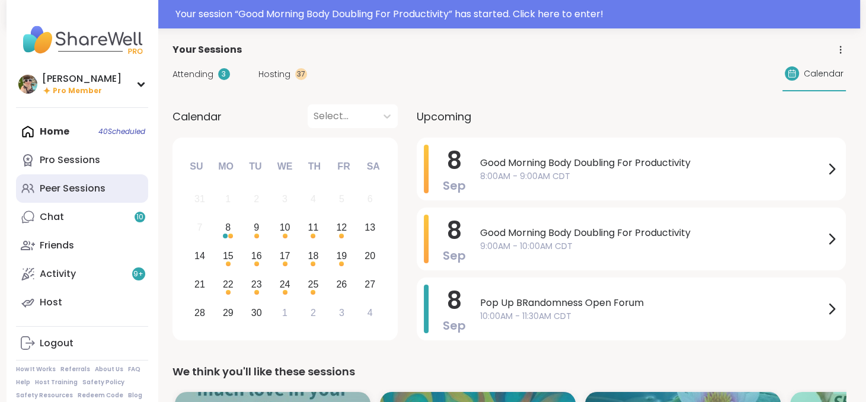
click at [88, 195] on div "Peer Sessions" at bounding box center [73, 188] width 66 height 13
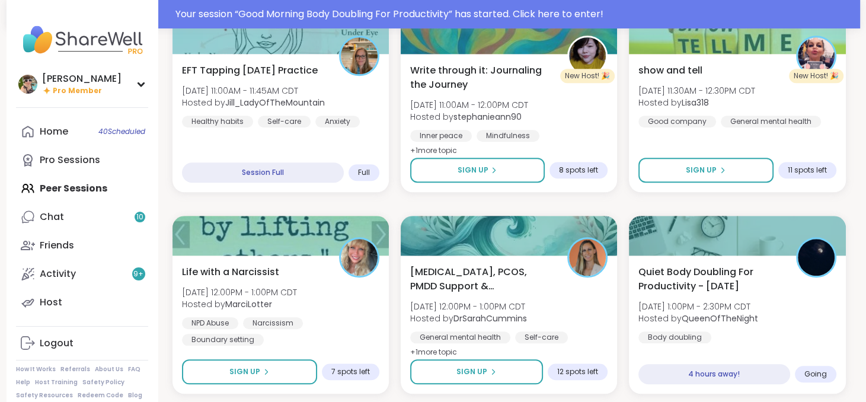
scroll to position [1019, 0]
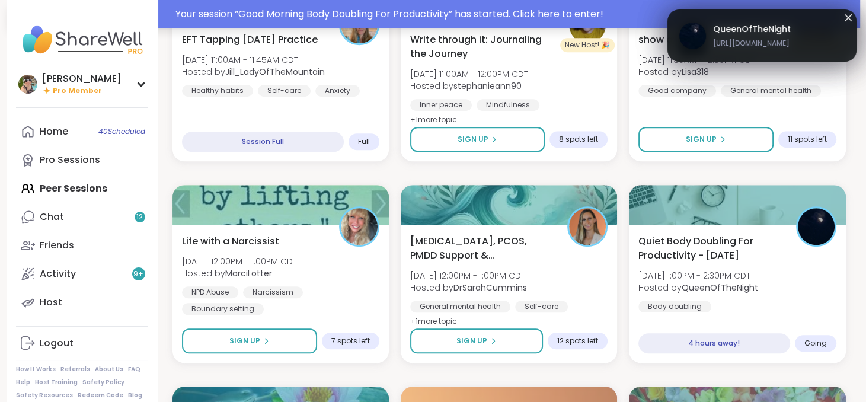
click at [844, 20] on div "Your session “ Good Morning Body Doubling For Productivity ” has started. Click…" at bounding box center [515, 14] width 678 height 14
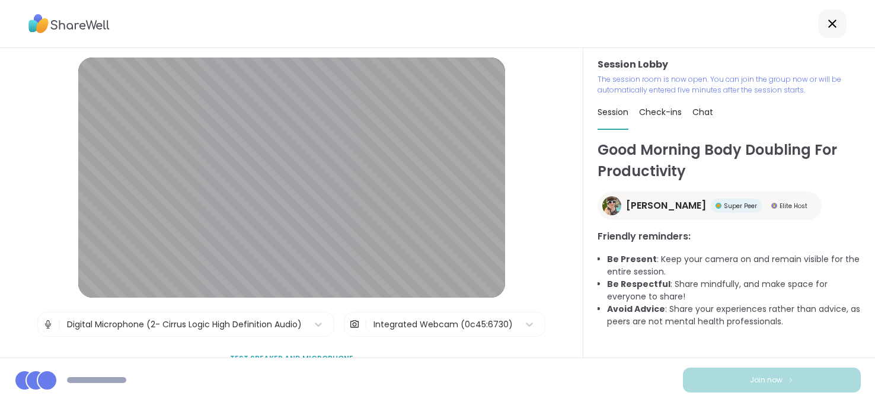
click at [825, 17] on icon at bounding box center [832, 24] width 14 height 14
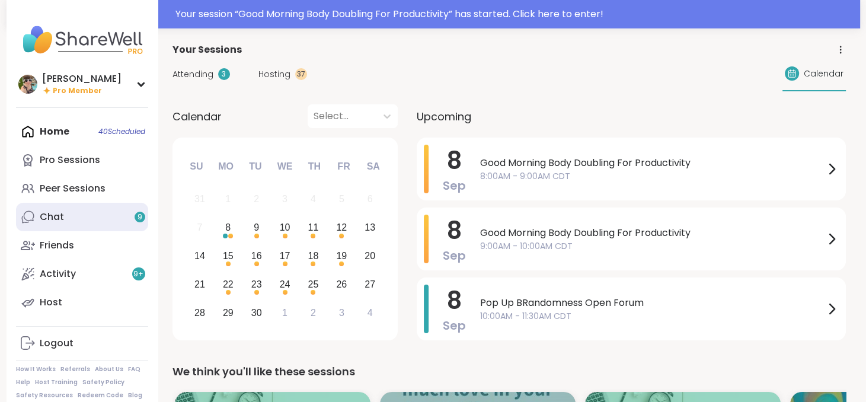
scroll to position [12, 0]
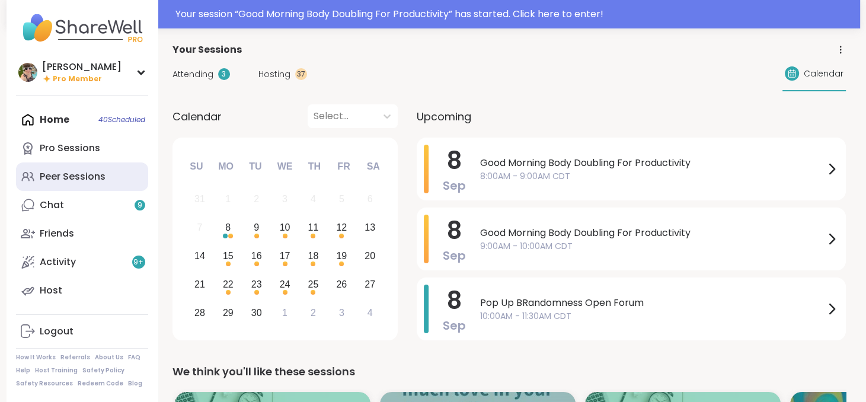
click at [107, 181] on link "Peer Sessions" at bounding box center [82, 176] width 132 height 28
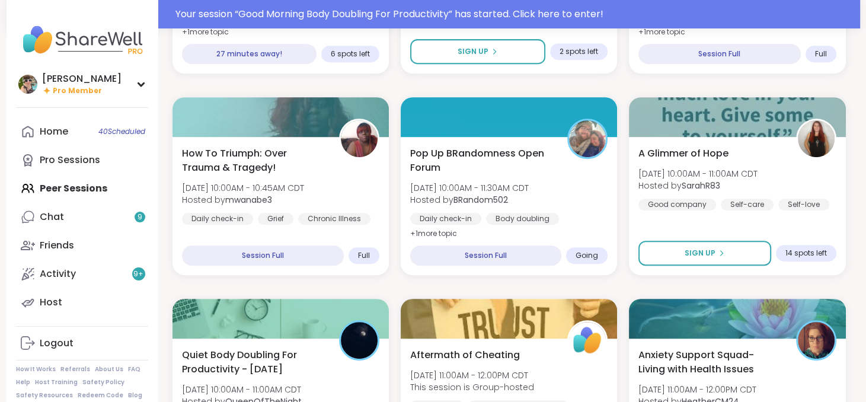
scroll to position [517, 0]
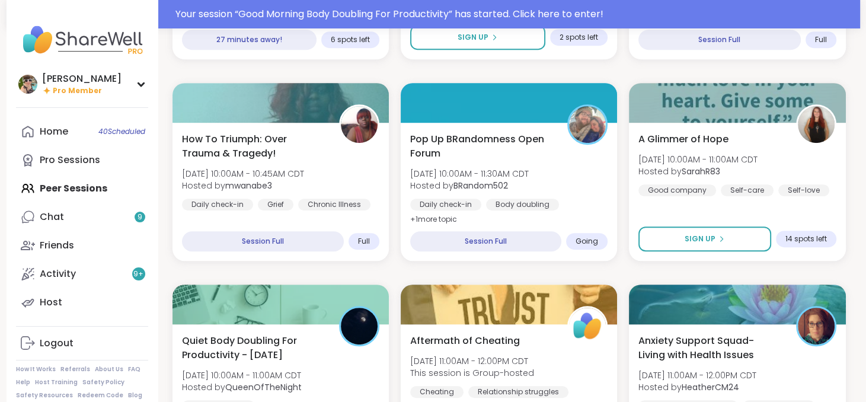
click at [423, 214] on div "Pop Up BRandomness Open Forum Mon, Sep 08 | 10:00AM - 11:30AM CDT Hosted by BRa…" at bounding box center [509, 192] width 216 height 138
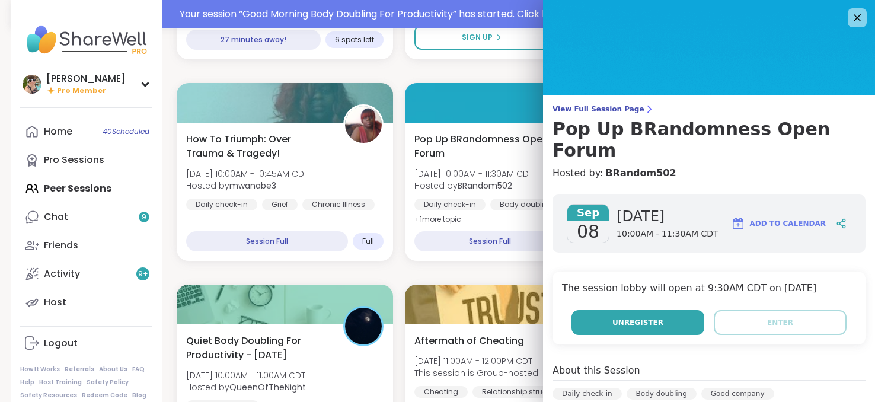
click at [639, 311] on button "Unregister" at bounding box center [638, 322] width 133 height 25
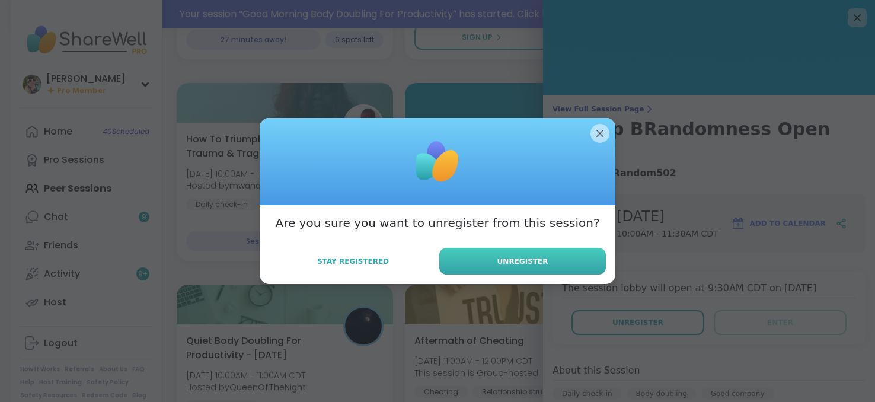
click at [539, 269] on button "Unregister" at bounding box center [522, 261] width 167 height 27
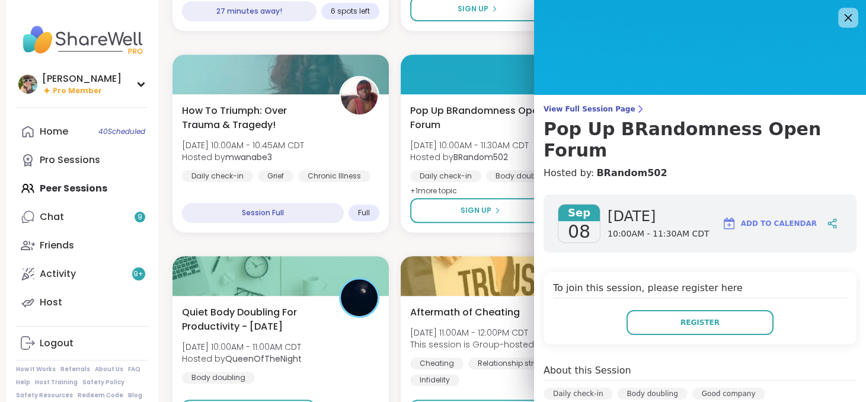
scroll to position [488, 0]
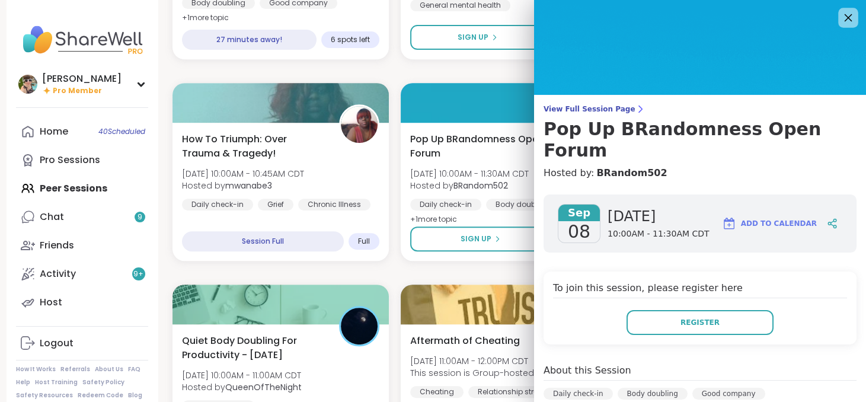
click at [841, 23] on icon at bounding box center [848, 17] width 15 height 15
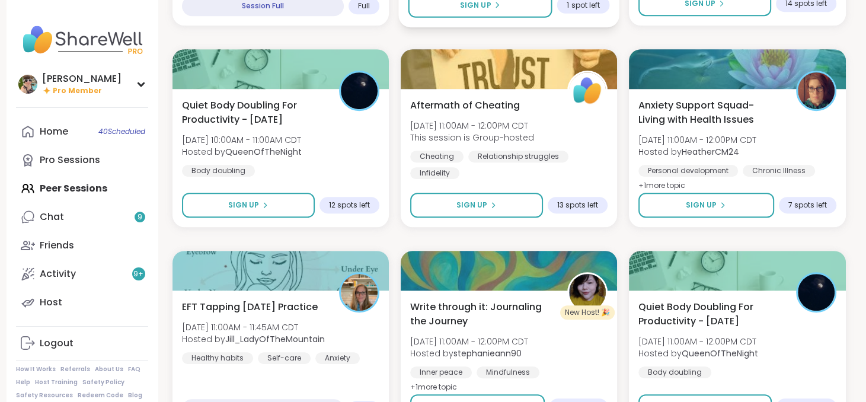
scroll to position [730, 0]
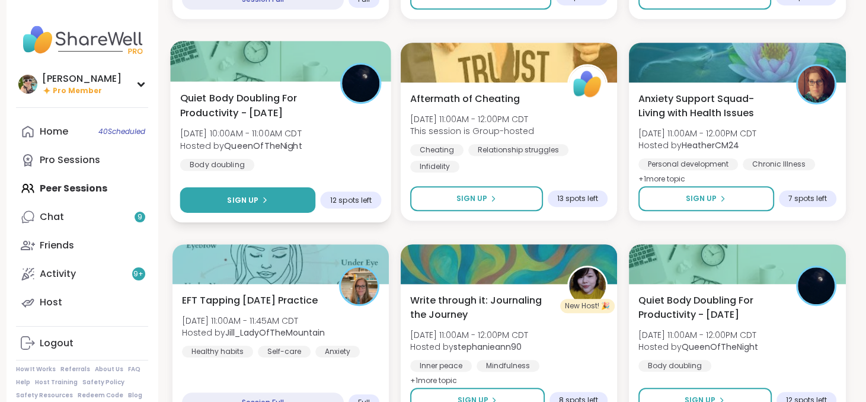
click at [243, 196] on span "Sign Up" at bounding box center [242, 200] width 31 height 11
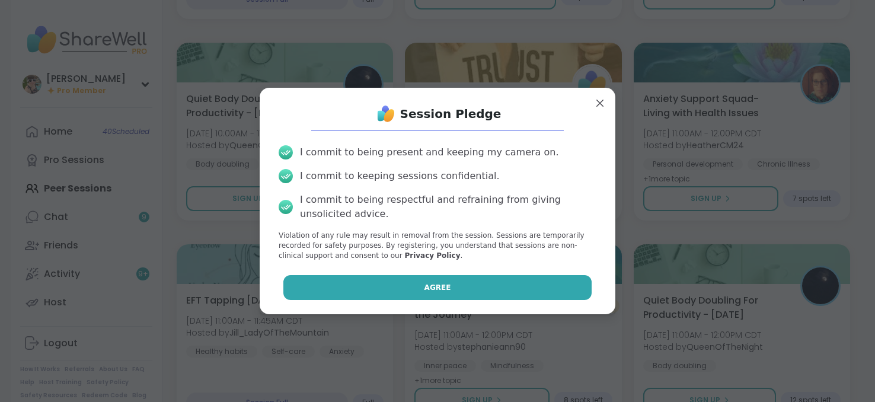
click at [424, 293] on button "Agree" at bounding box center [437, 287] width 309 height 25
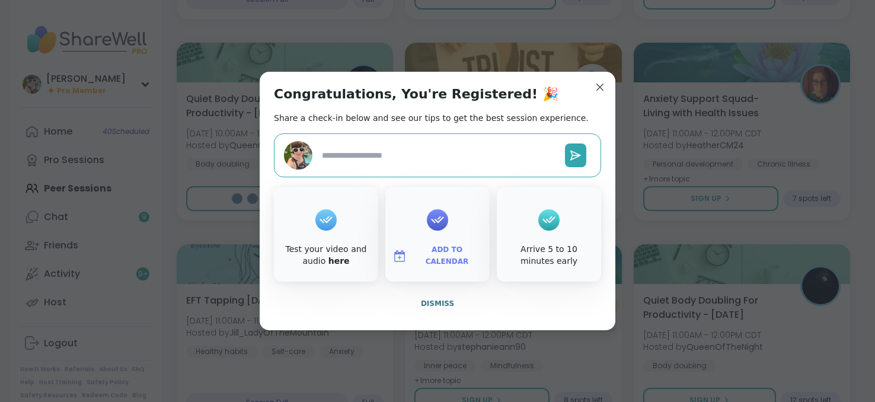
type textarea "*"
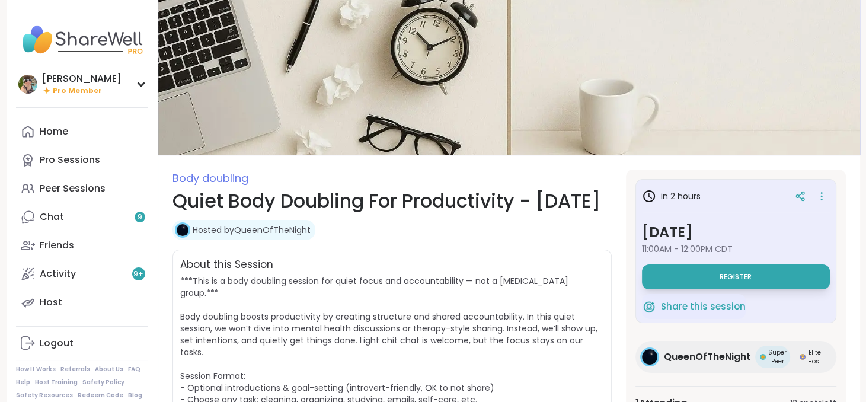
click at [722, 281] on span "Register" at bounding box center [736, 276] width 32 height 9
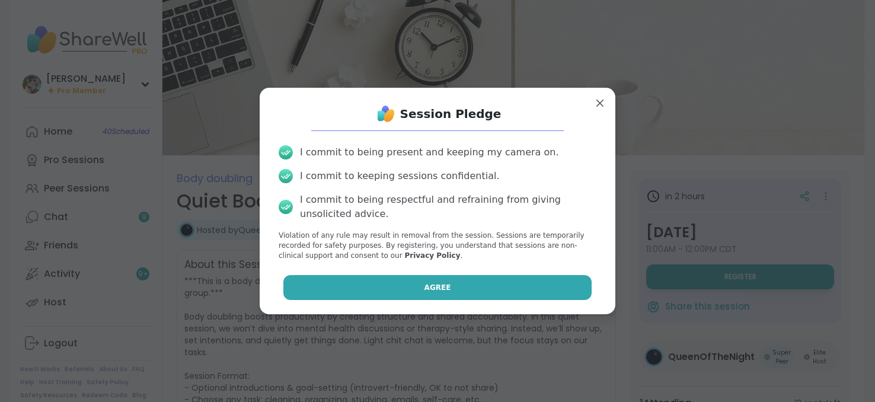
click at [427, 278] on button "Agree" at bounding box center [437, 287] width 309 height 25
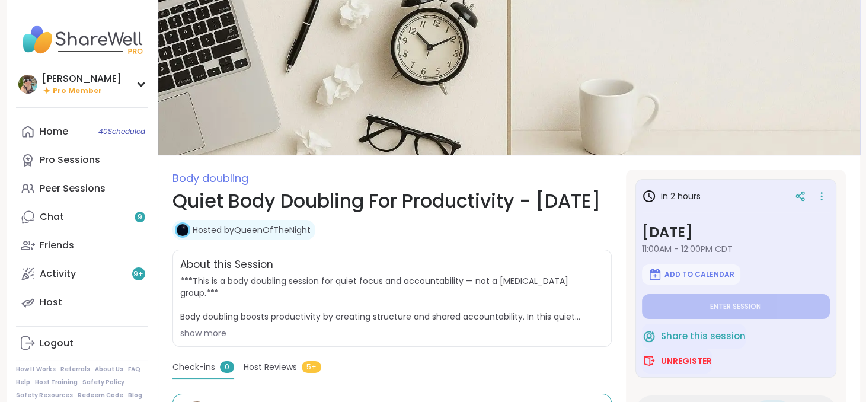
type textarea "*"
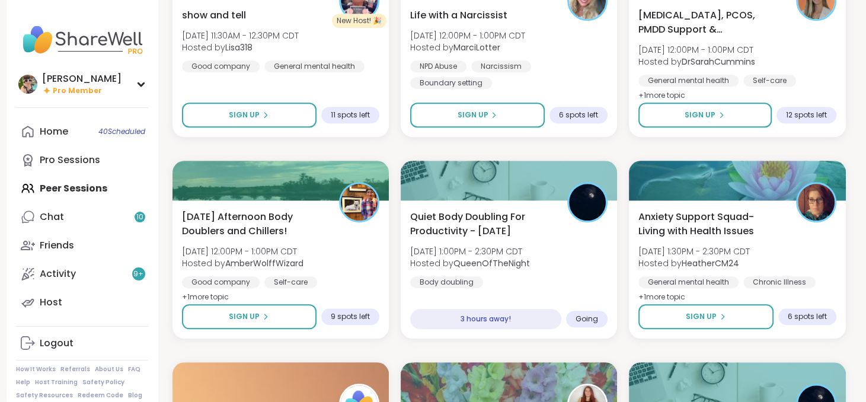
scroll to position [1015, 0]
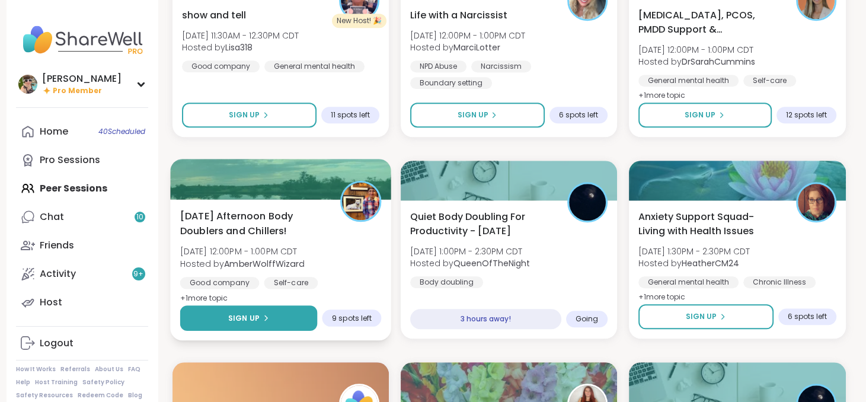
click at [239, 323] on span "Sign Up" at bounding box center [243, 318] width 31 height 11
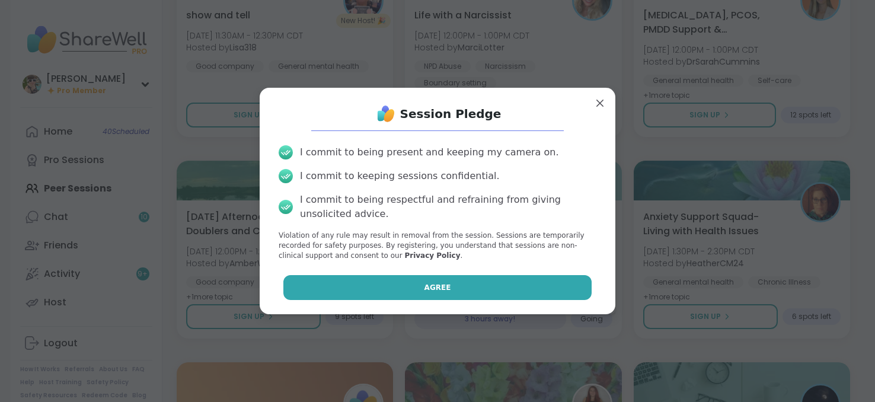
click at [344, 286] on button "Agree" at bounding box center [437, 287] width 309 height 25
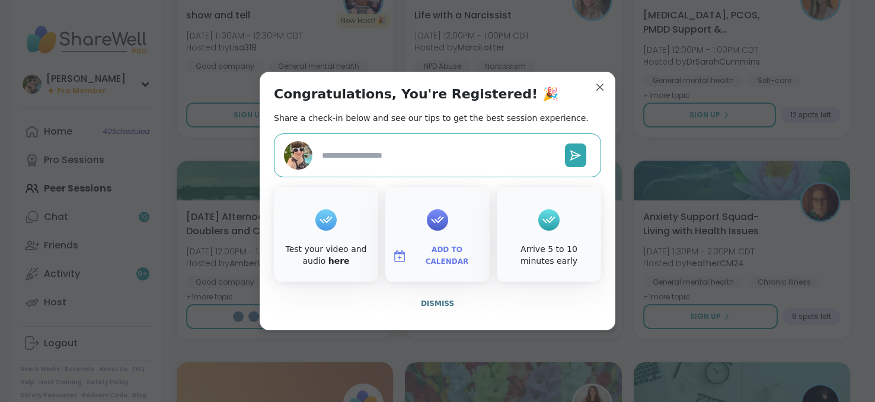
type textarea "*"
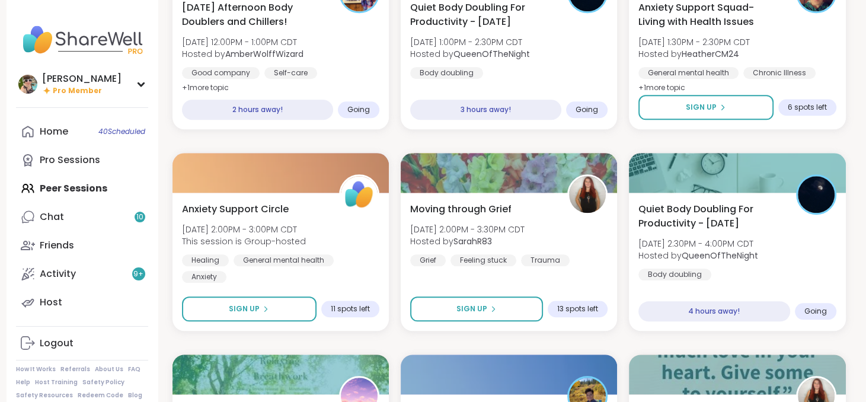
scroll to position [1219, 0]
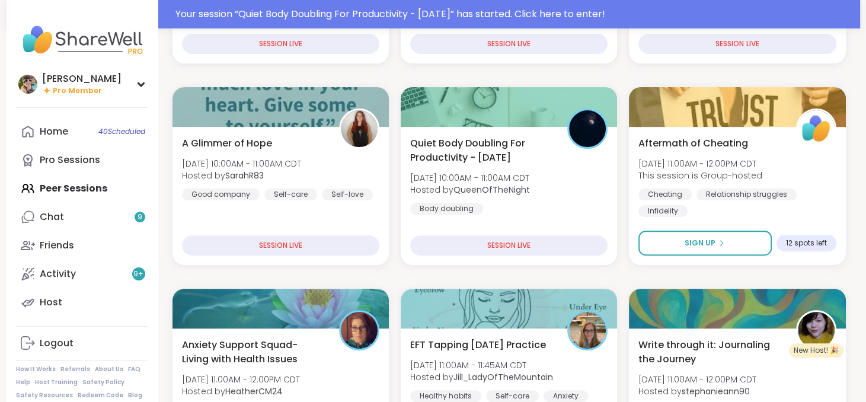
scroll to position [315, 0]
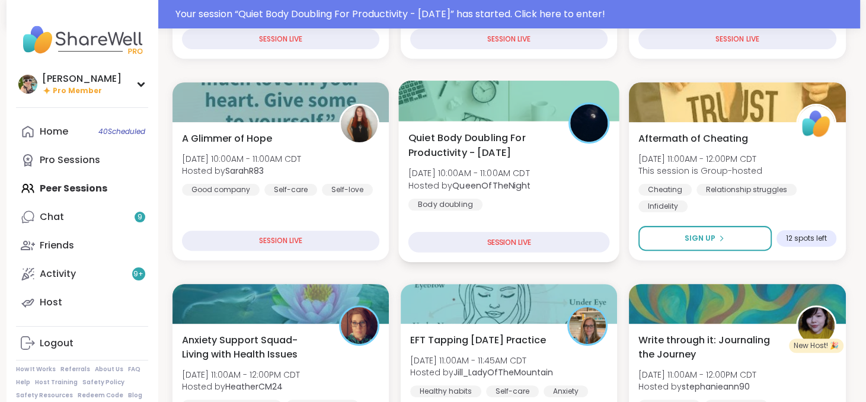
click at [523, 211] on div "Quiet Body Doubling For Productivity - [DATE] [DATE] 10:00AM - 11:00AM CDT Host…" at bounding box center [509, 191] width 221 height 141
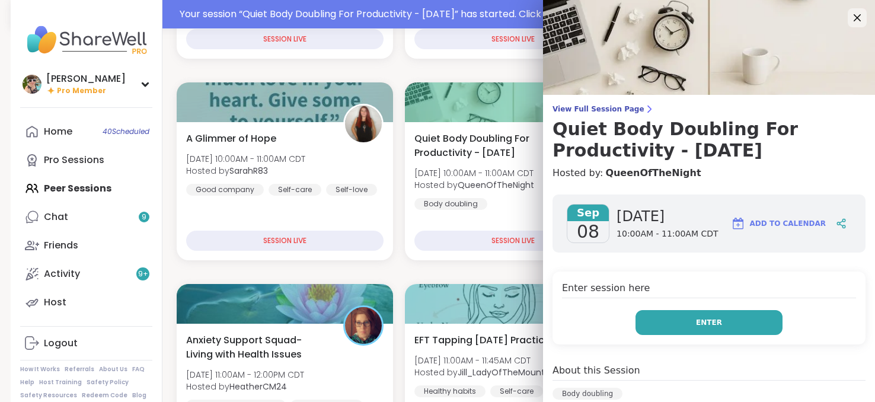
click at [684, 321] on button "Enter" at bounding box center [709, 322] width 147 height 25
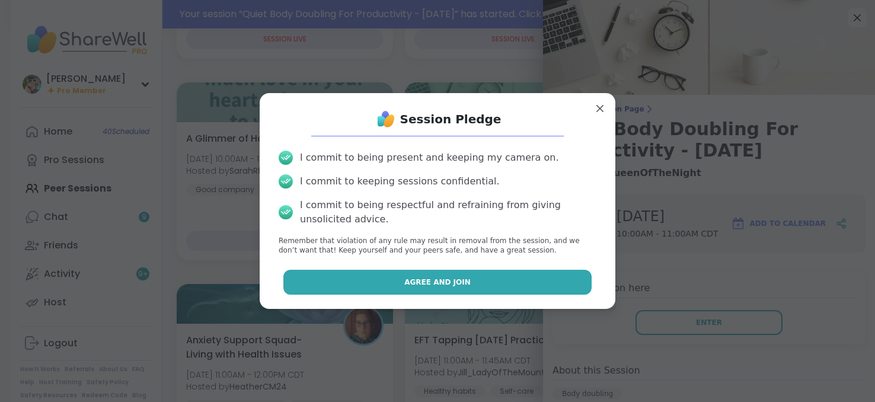
click at [455, 270] on button "Agree and Join" at bounding box center [437, 282] width 309 height 25
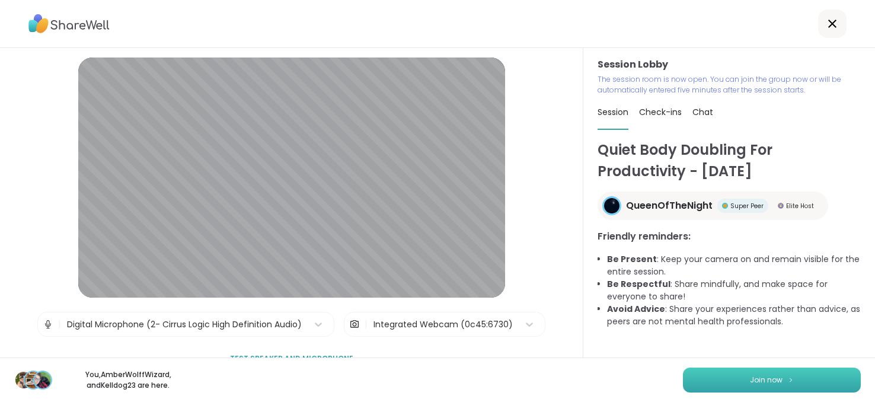
click at [793, 375] on button "Join now" at bounding box center [772, 380] width 178 height 25
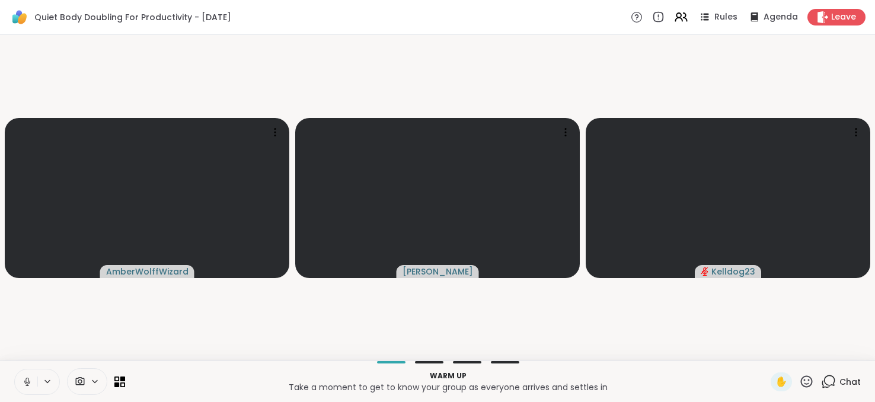
click at [27, 382] on icon at bounding box center [26, 380] width 3 height 5
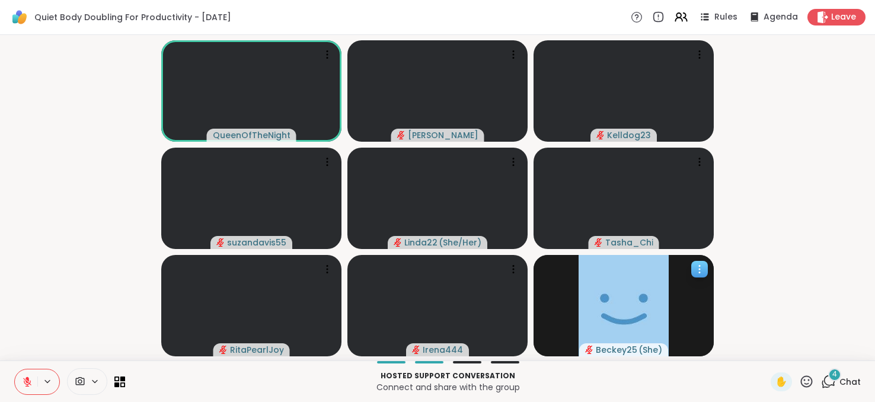
click at [607, 350] on span "Beckey25" at bounding box center [617, 350] width 42 height 12
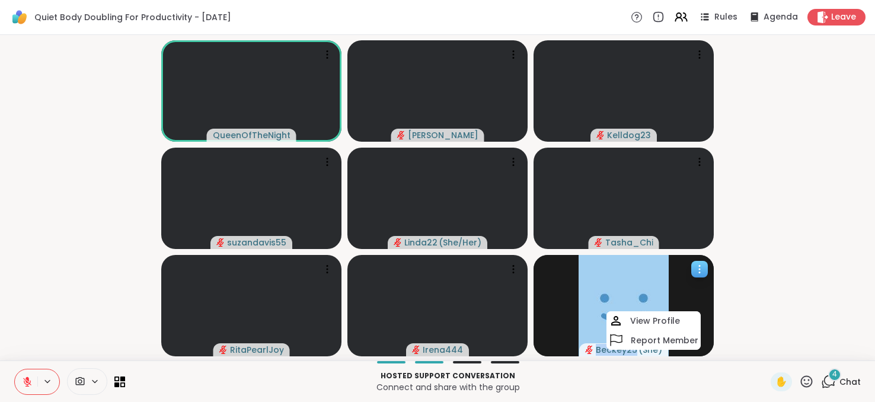
click at [607, 350] on span "Beckey25" at bounding box center [617, 350] width 42 height 12
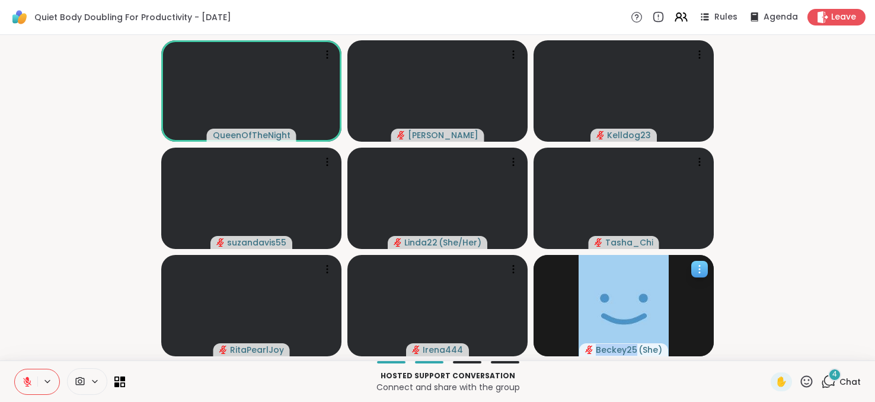
click at [607, 350] on span "Beckey25" at bounding box center [617, 350] width 42 height 12
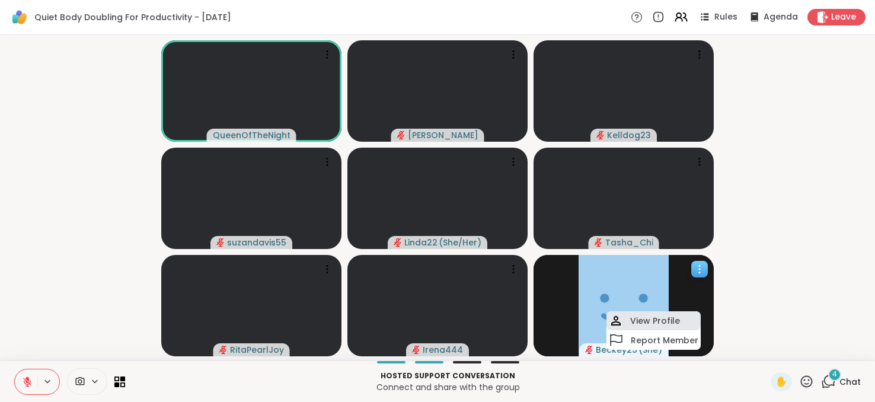
click at [647, 322] on h4 "View Profile" at bounding box center [655, 321] width 50 height 12
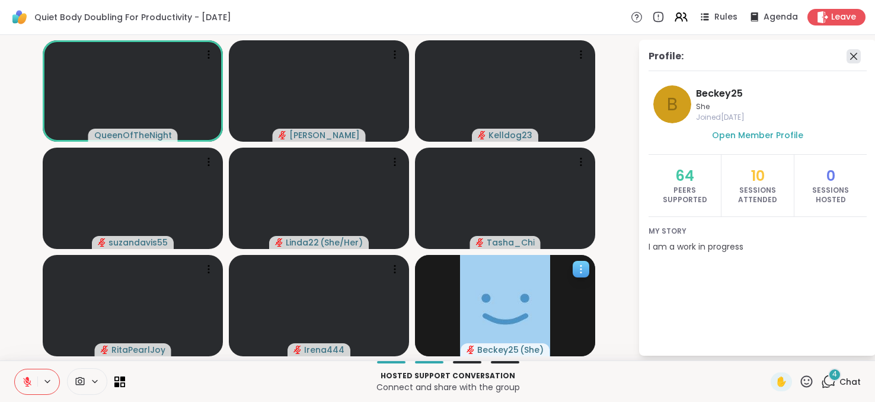
click at [853, 52] on icon at bounding box center [854, 56] width 14 height 14
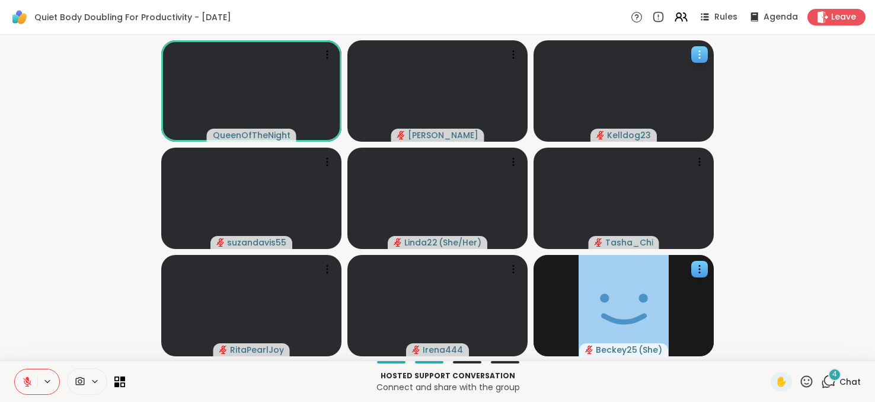
click at [624, 132] on span "Kelldog23" at bounding box center [629, 135] width 44 height 12
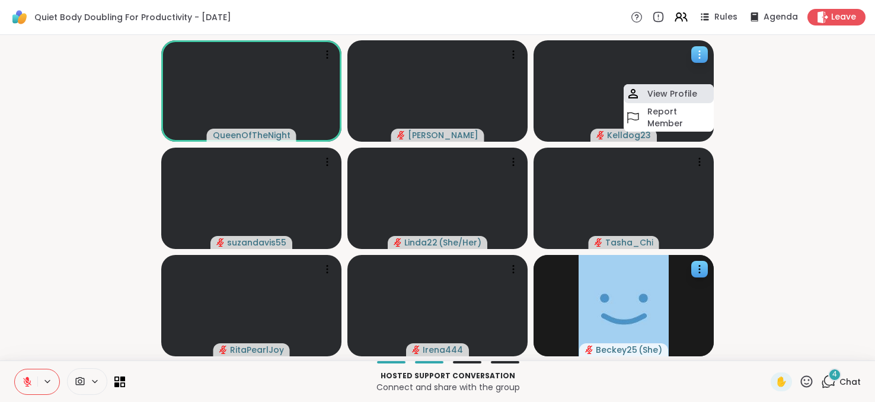
click at [652, 97] on h4 "View Profile" at bounding box center [673, 94] width 50 height 12
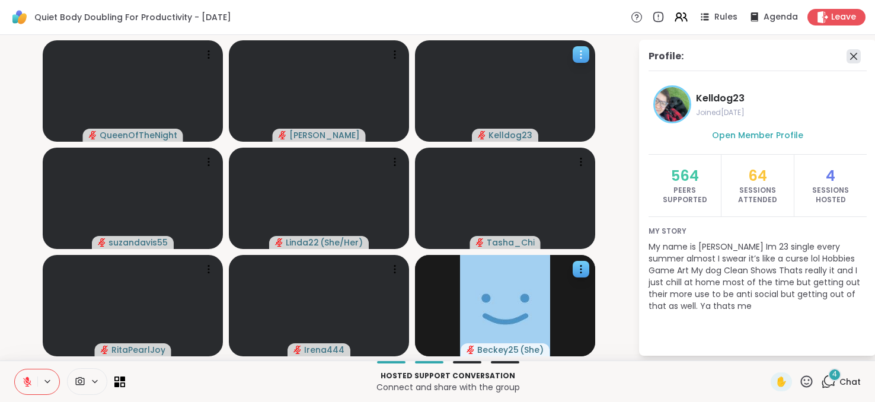
click at [847, 56] on icon at bounding box center [854, 56] width 14 height 14
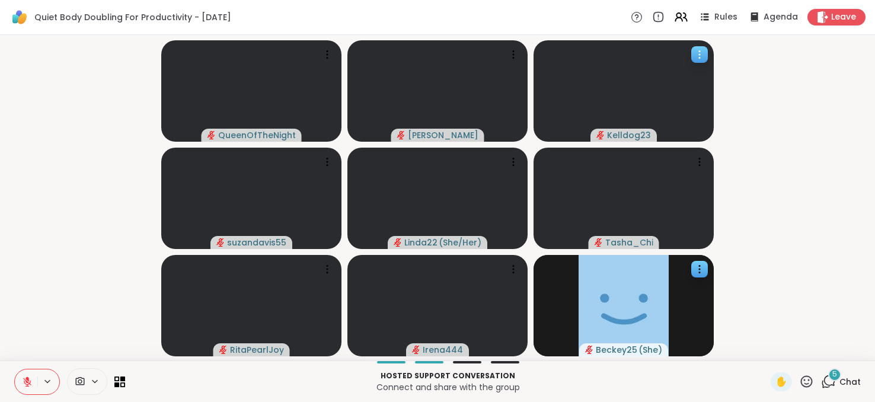
click at [828, 382] on icon at bounding box center [828, 381] width 15 height 15
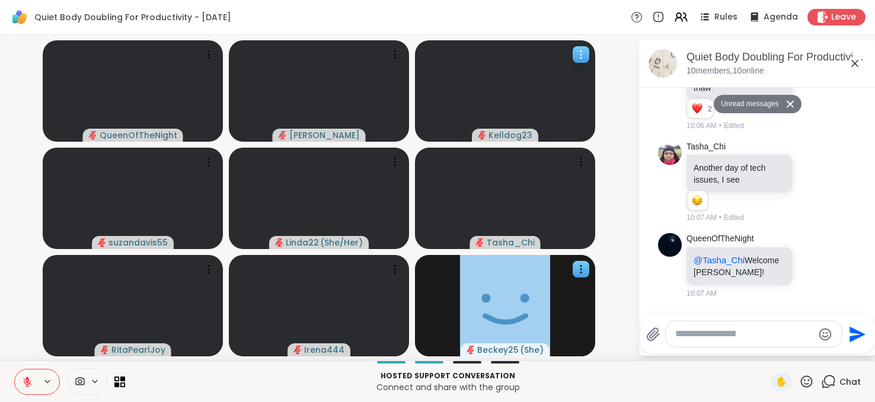
scroll to position [326, 0]
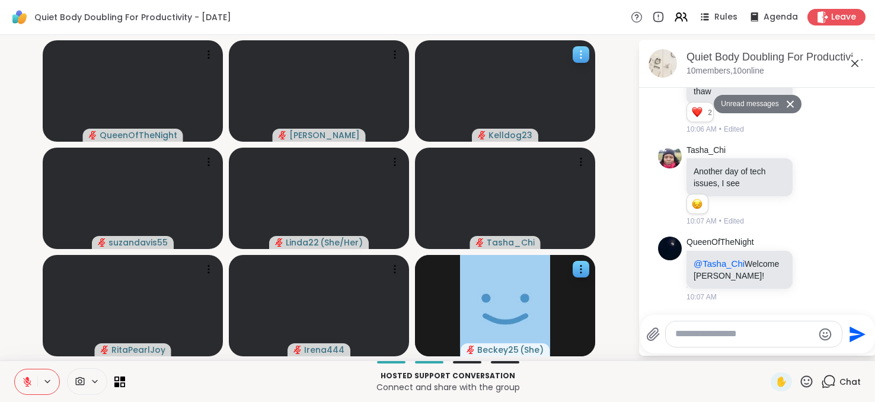
click at [856, 65] on icon at bounding box center [855, 63] width 14 height 14
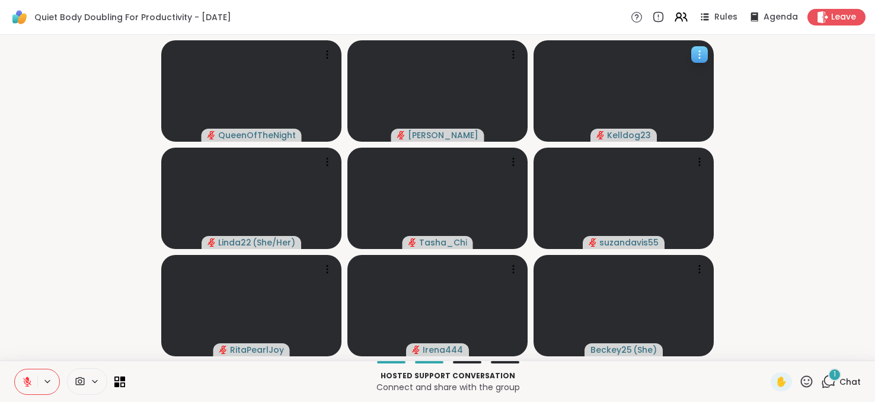
click at [840, 384] on span "Chat" at bounding box center [850, 382] width 21 height 12
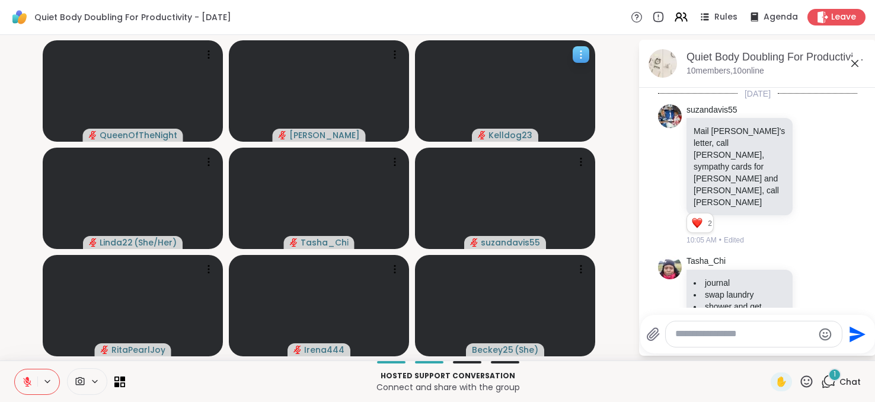
scroll to position [527, 0]
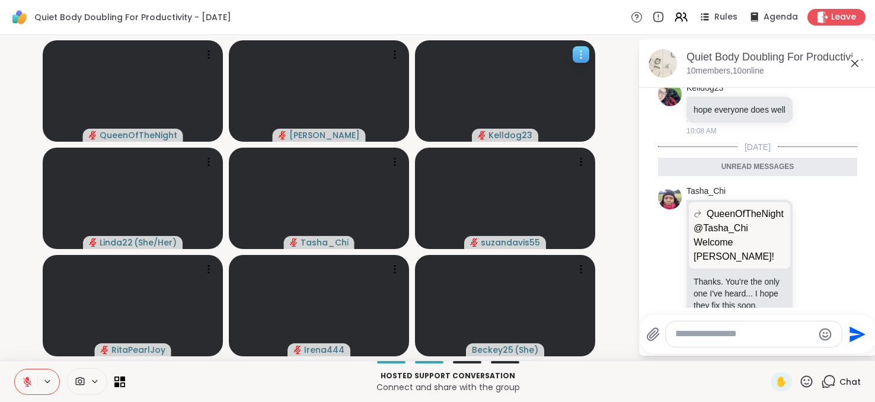
click at [774, 337] on textarea "Type your message" at bounding box center [744, 334] width 138 height 12
type textarea "**********"
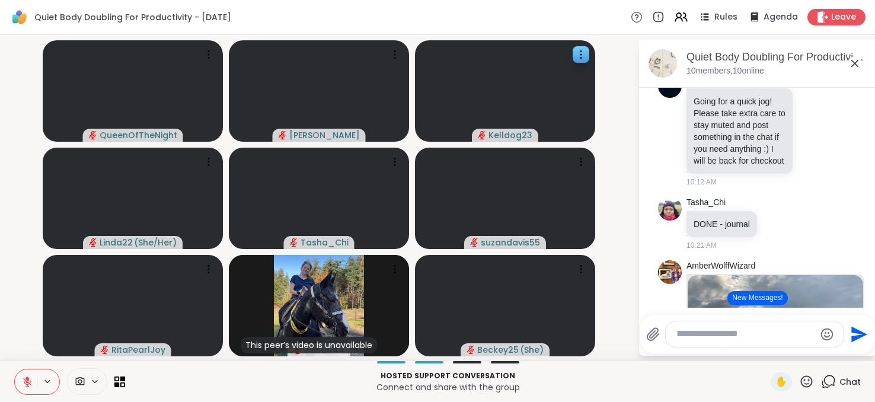
scroll to position [875, 0]
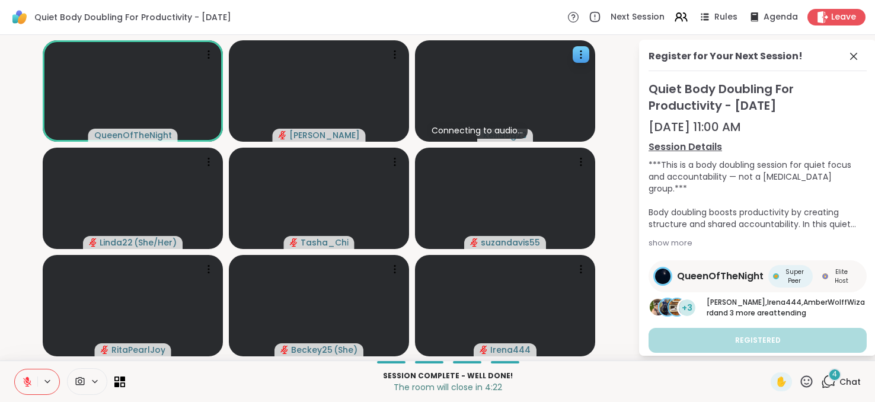
click at [31, 380] on icon at bounding box center [27, 382] width 11 height 11
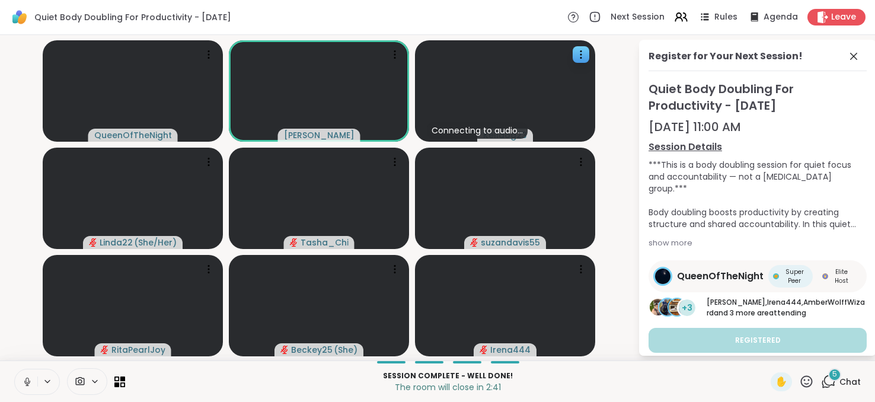
click at [828, 377] on div "5" at bounding box center [834, 374] width 13 height 13
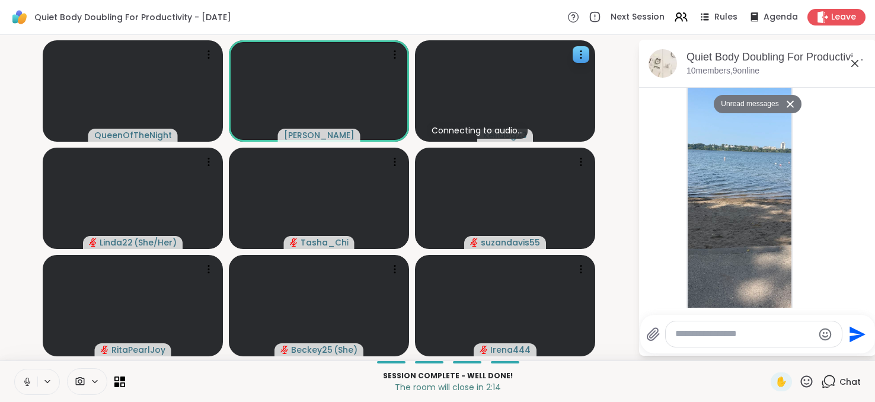
scroll to position [1842, 0]
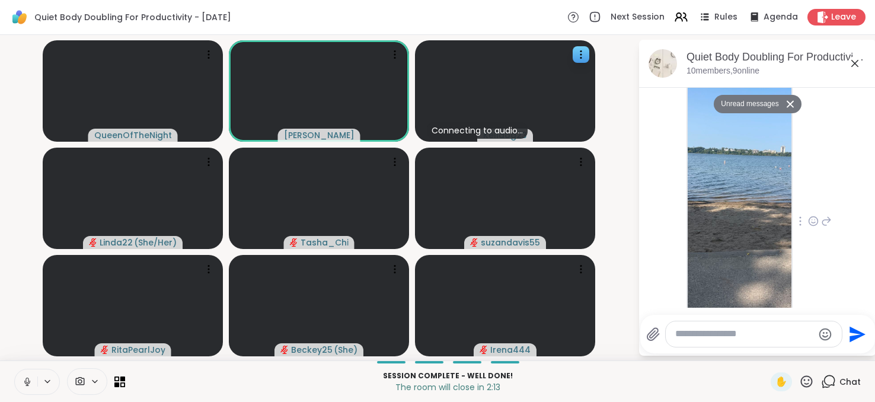
click at [737, 167] on img at bounding box center [740, 190] width 104 height 282
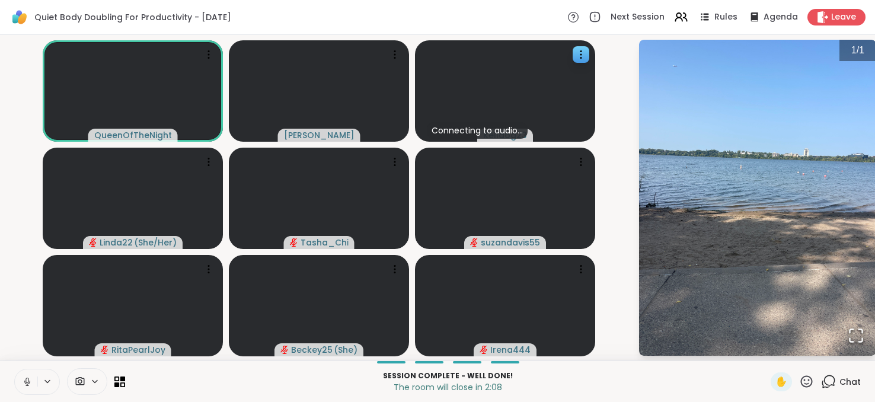
click at [826, 381] on icon at bounding box center [829, 380] width 11 height 11
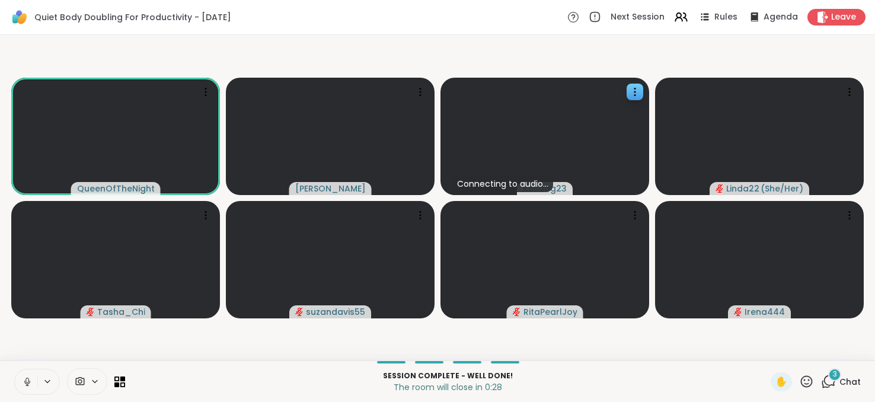
click at [828, 381] on div "3" at bounding box center [834, 374] width 13 height 13
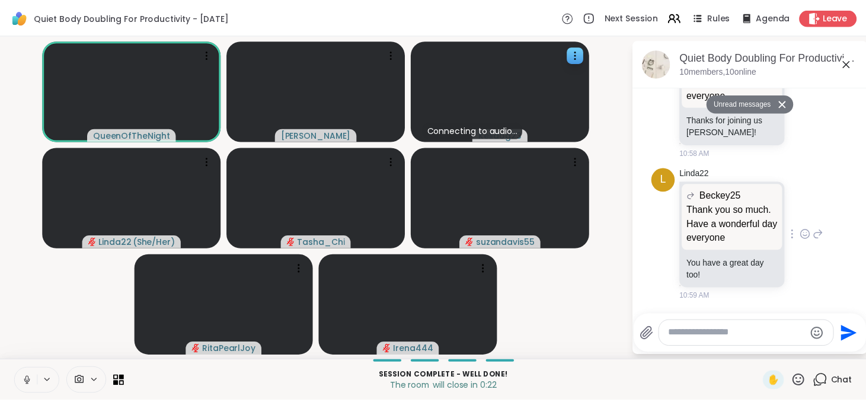
scroll to position [2654, 0]
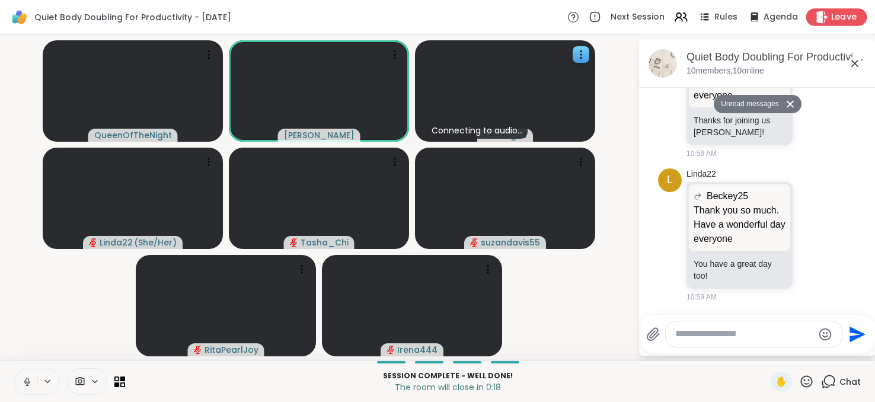
click at [816, 21] on icon at bounding box center [822, 17] width 12 height 12
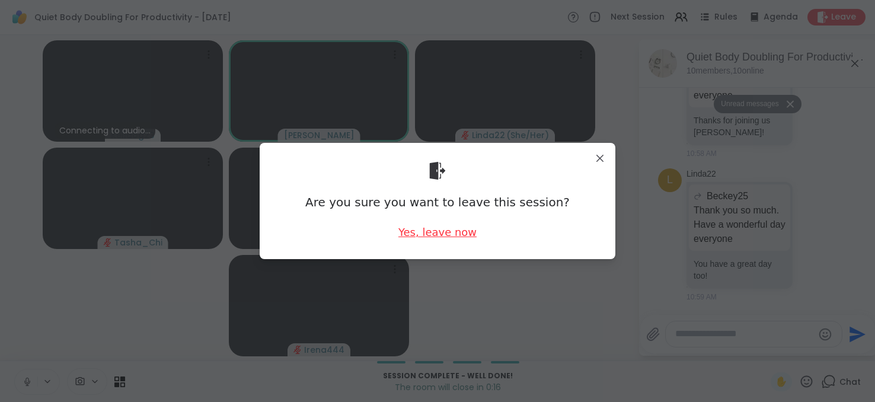
click at [421, 232] on div "Yes, leave now" at bounding box center [438, 232] width 78 height 15
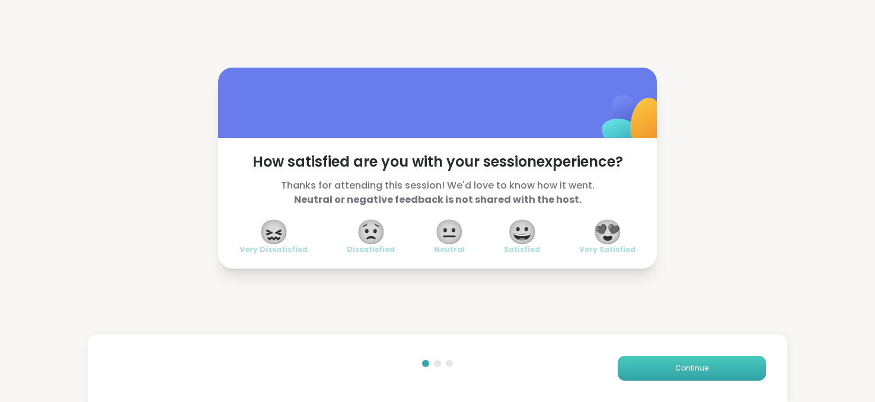
click at [635, 365] on button "Continue" at bounding box center [692, 368] width 148 height 25
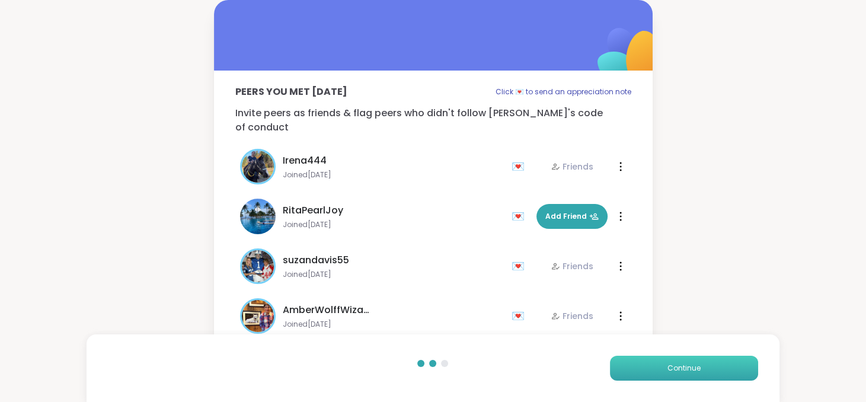
click at [635, 365] on button "Continue" at bounding box center [684, 368] width 148 height 25
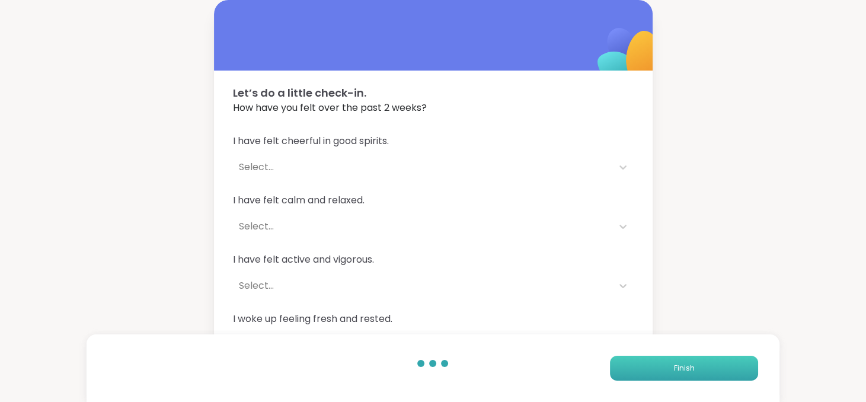
click at [635, 365] on button "Finish" at bounding box center [684, 368] width 148 height 25
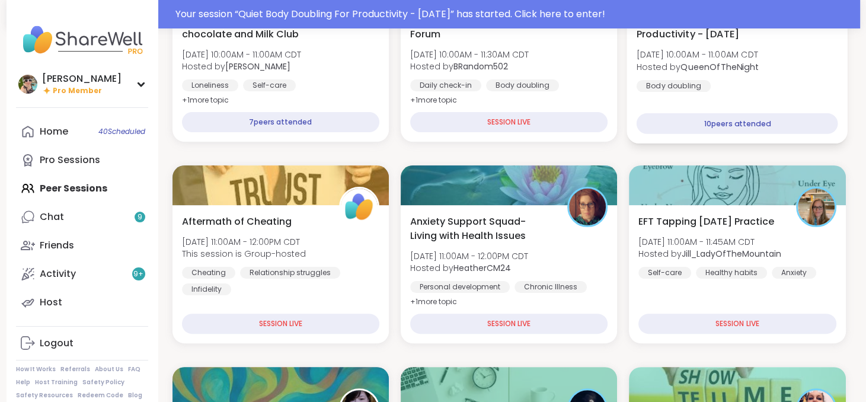
scroll to position [256, 0]
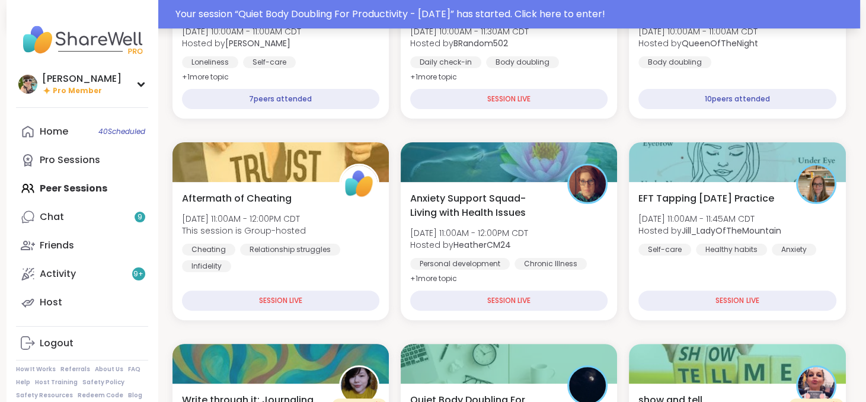
click at [580, 13] on div "Your session “ Quiet Body Doubling For Productivity - [DATE] ” has started. Cli…" at bounding box center [515, 14] width 678 height 14
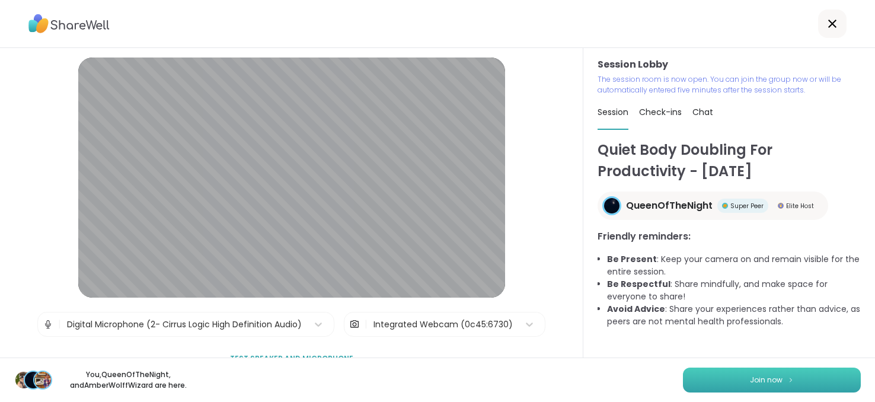
click at [710, 377] on button "Join now" at bounding box center [772, 380] width 178 height 25
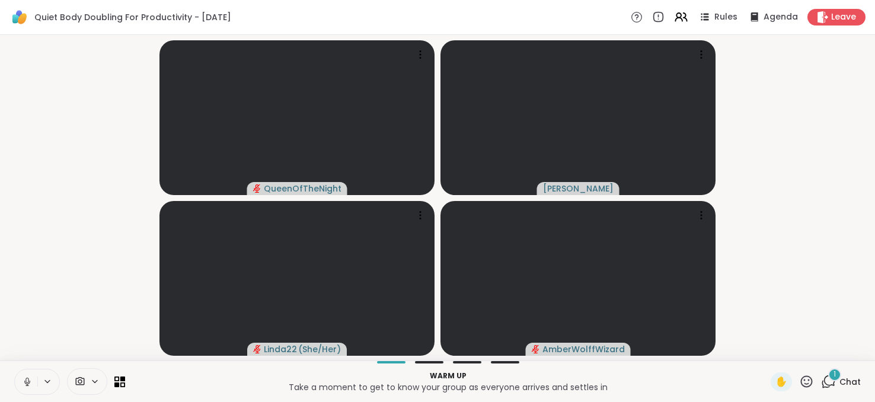
click at [31, 378] on icon at bounding box center [27, 382] width 11 height 11
click at [841, 380] on span "Chat" at bounding box center [850, 382] width 21 height 12
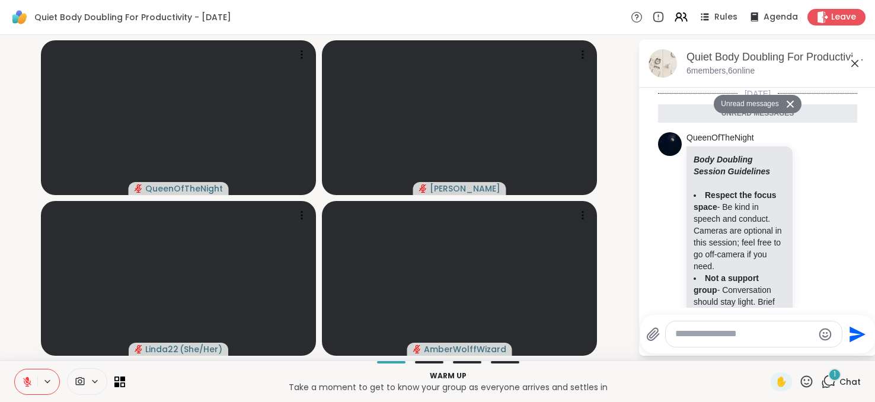
scroll to position [451, 0]
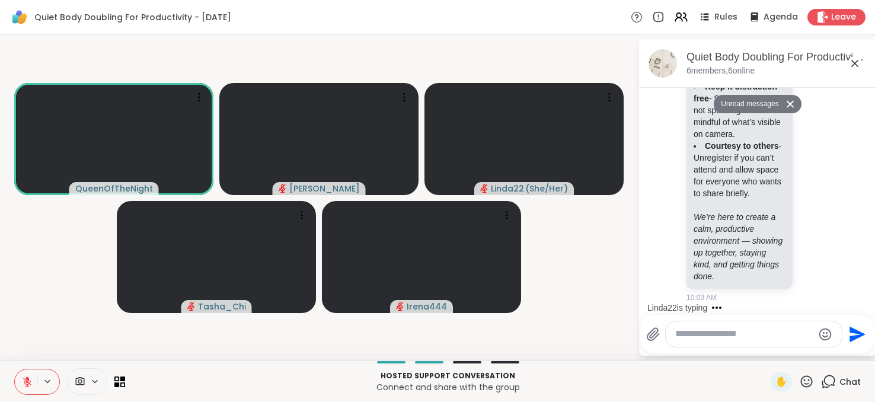
click at [20, 381] on button at bounding box center [26, 381] width 23 height 25
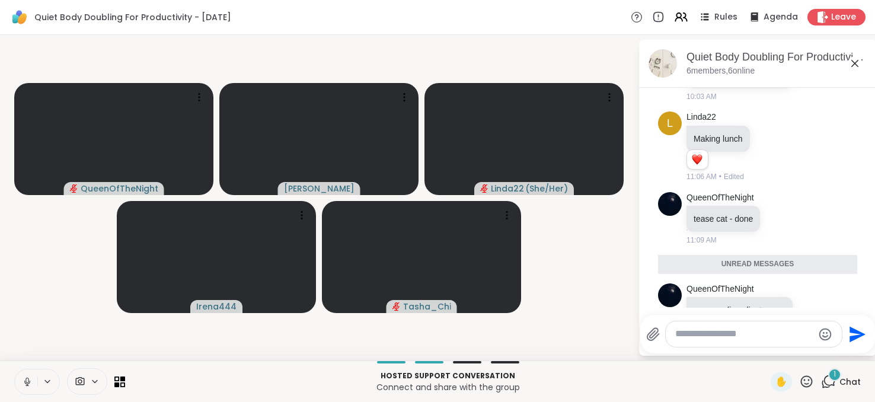
scroll to position [640, 0]
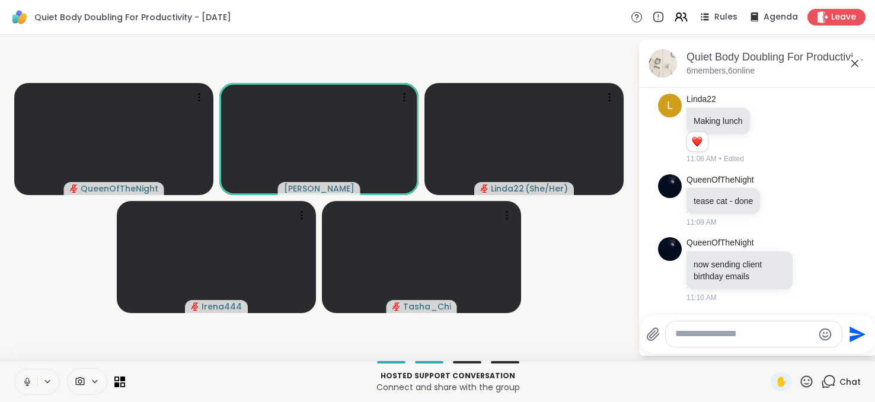
click at [25, 381] on icon at bounding box center [27, 382] width 11 height 11
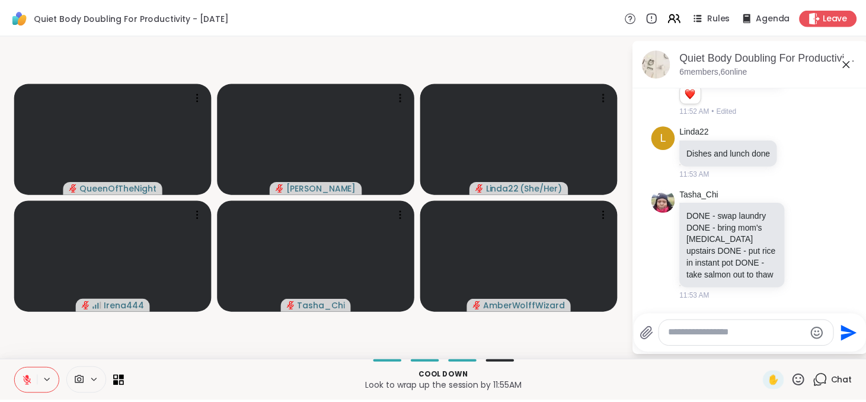
scroll to position [1500, 0]
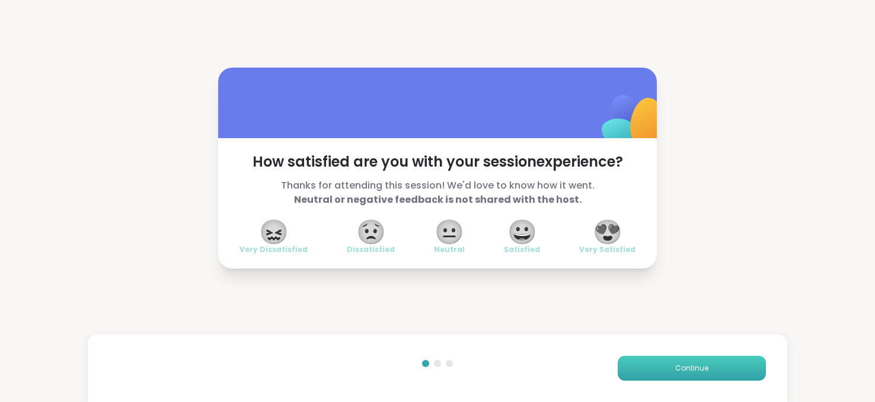
click at [648, 360] on button "Continue" at bounding box center [692, 368] width 148 height 25
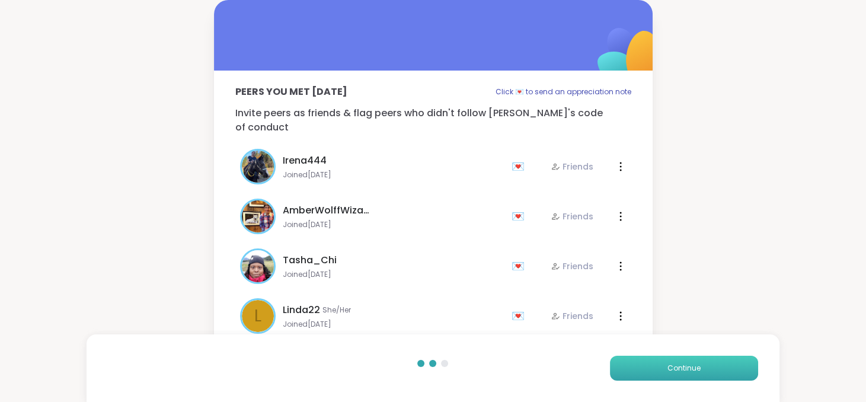
click at [648, 360] on button "Continue" at bounding box center [684, 368] width 148 height 25
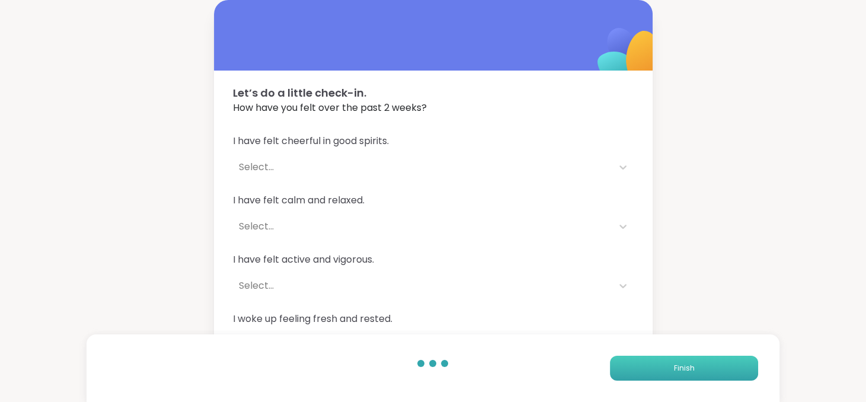
click at [648, 360] on button "Finish" at bounding box center [684, 368] width 148 height 25
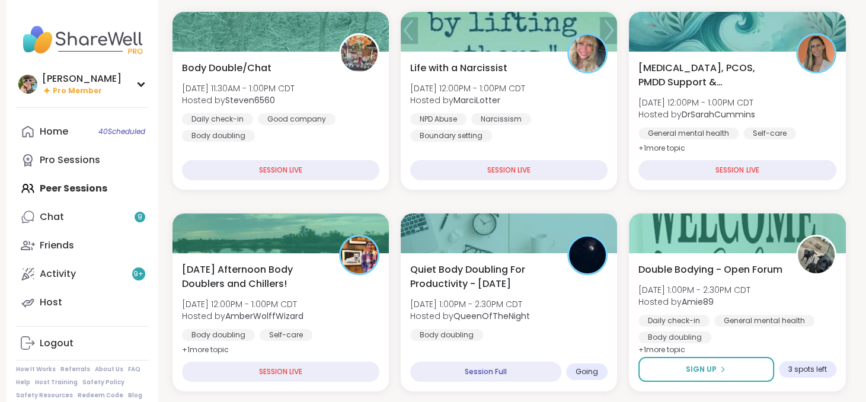
scroll to position [161, 0]
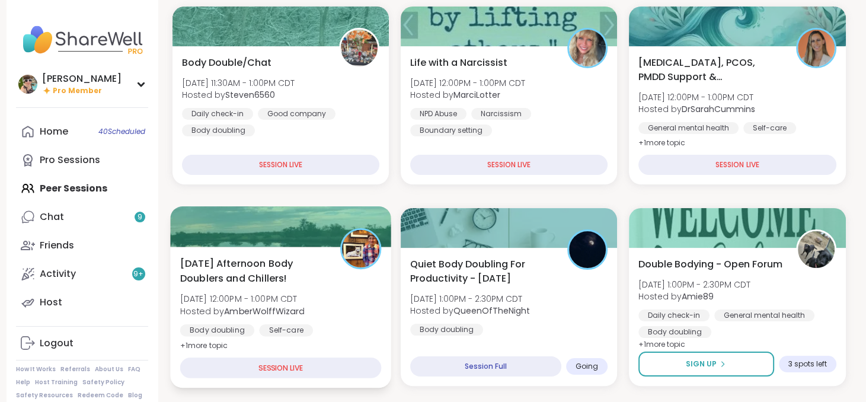
click at [295, 280] on span "[DATE] Afternoon Body Doublers and Chillers!" at bounding box center [253, 270] width 147 height 29
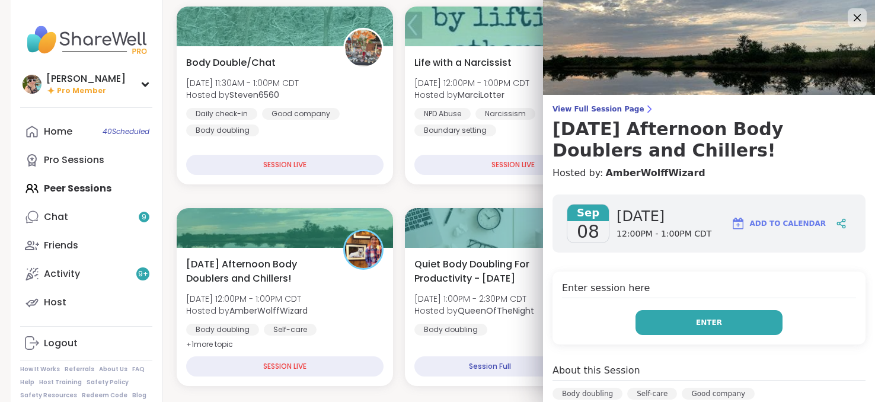
click at [721, 322] on button "Enter" at bounding box center [709, 322] width 147 height 25
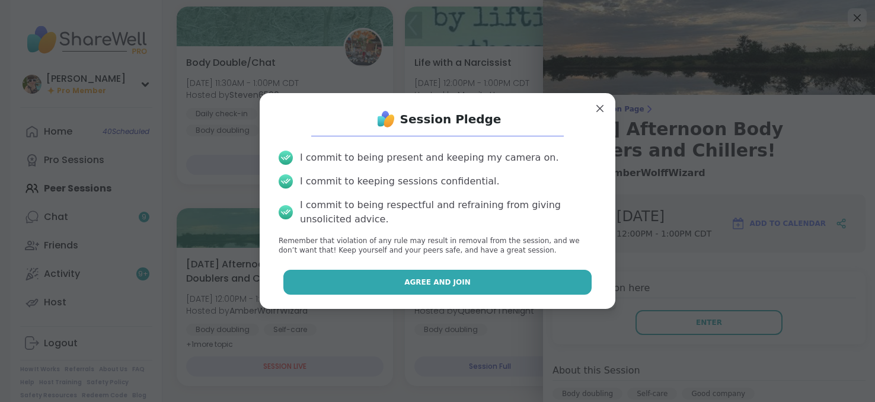
click at [506, 272] on button "Agree and Join" at bounding box center [437, 282] width 309 height 25
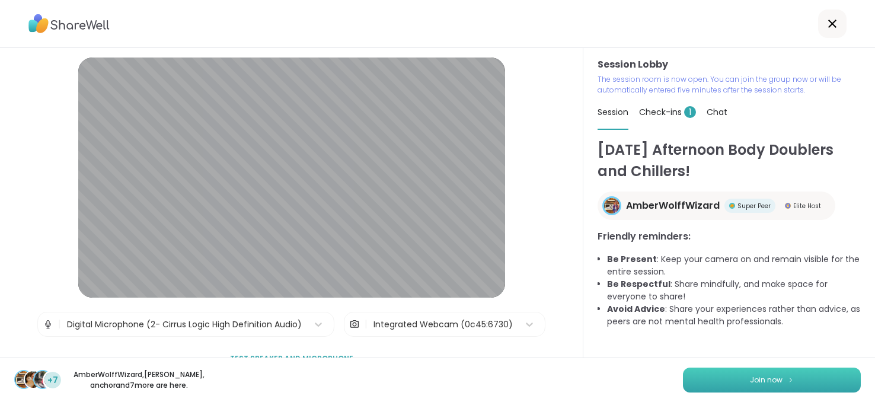
click at [725, 388] on button "Join now" at bounding box center [772, 380] width 178 height 25
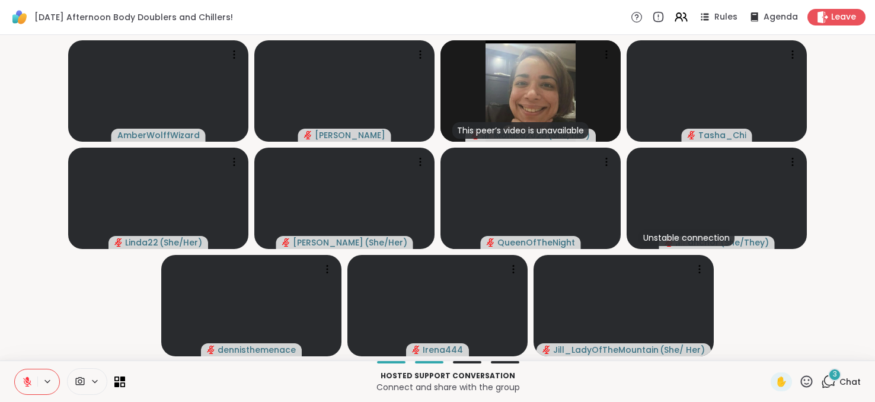
click at [835, 373] on div "3 Chat" at bounding box center [841, 381] width 40 height 19
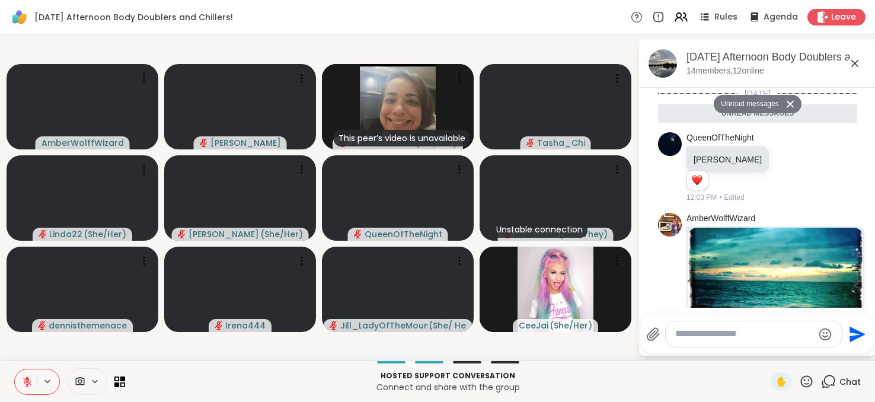
scroll to position [254, 0]
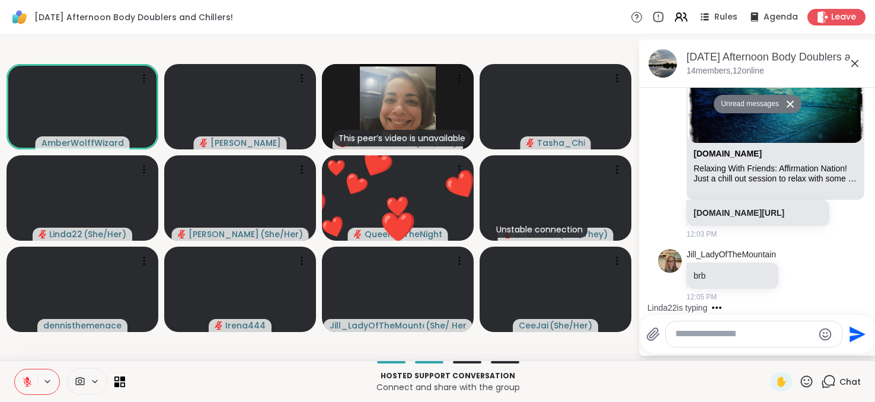
click at [702, 329] on textarea "Type your message" at bounding box center [744, 334] width 138 height 12
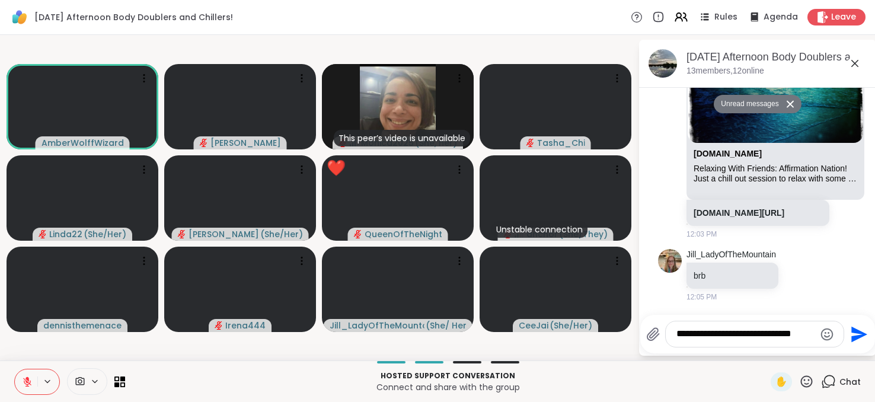
type textarea "**********"
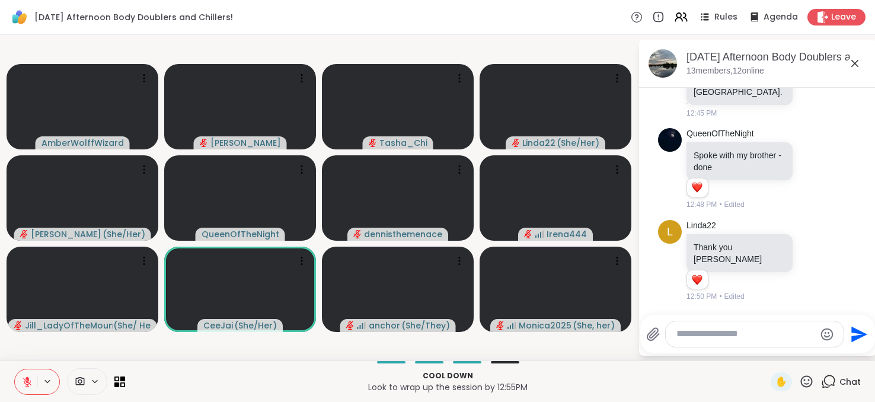
scroll to position [2806, 0]
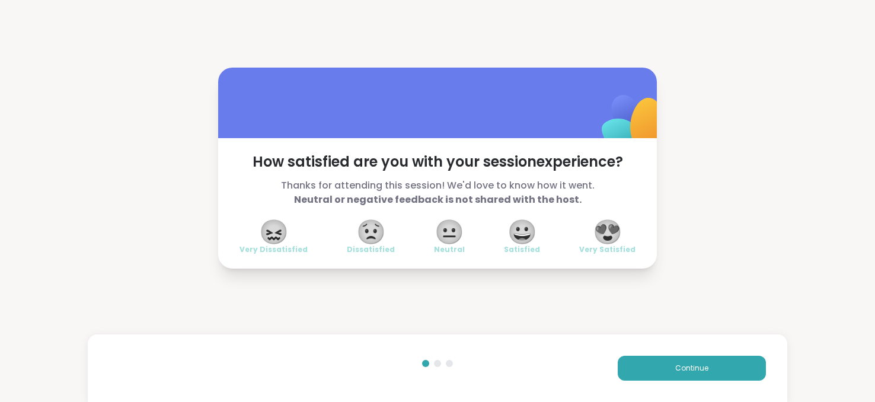
click at [697, 174] on div "How satisfied are you with your session experience? Thanks for attending this s…" at bounding box center [437, 168] width 875 height 336
click at [659, 374] on button "Continue" at bounding box center [692, 368] width 148 height 25
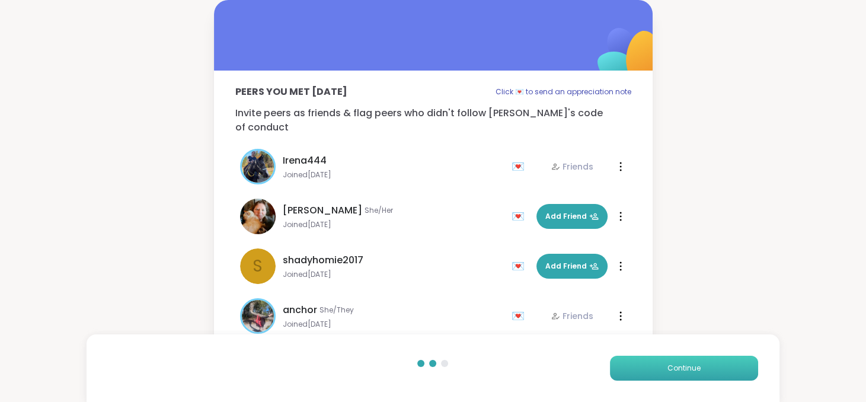
click at [659, 374] on button "Continue" at bounding box center [684, 368] width 148 height 25
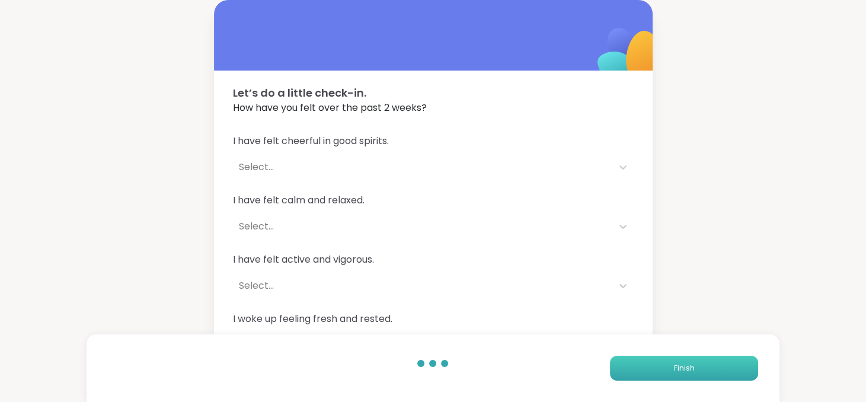
click at [659, 374] on button "Finish" at bounding box center [684, 368] width 148 height 25
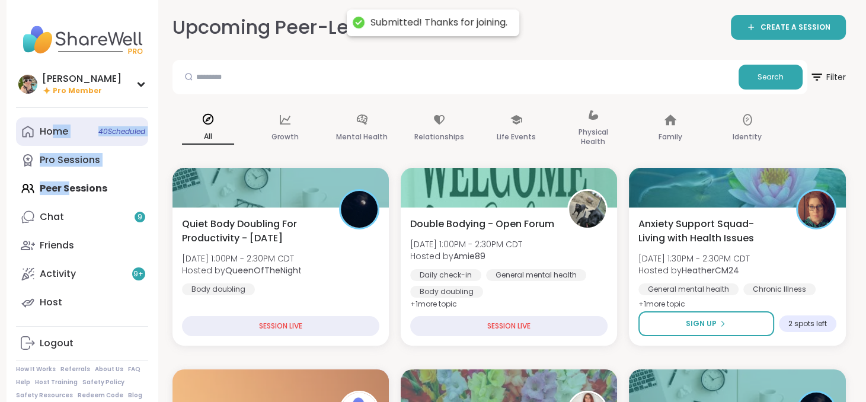
drag, startPoint x: 69, startPoint y: 190, endPoint x: 51, endPoint y: 130, distance: 62.5
click at [51, 130] on div "Home 40 Scheduled Pro Sessions Peer Sessions Chat 9 Friends Activity 9 + Host" at bounding box center [82, 216] width 132 height 199
click at [51, 130] on div "Home 40 Scheduled" at bounding box center [54, 131] width 28 height 13
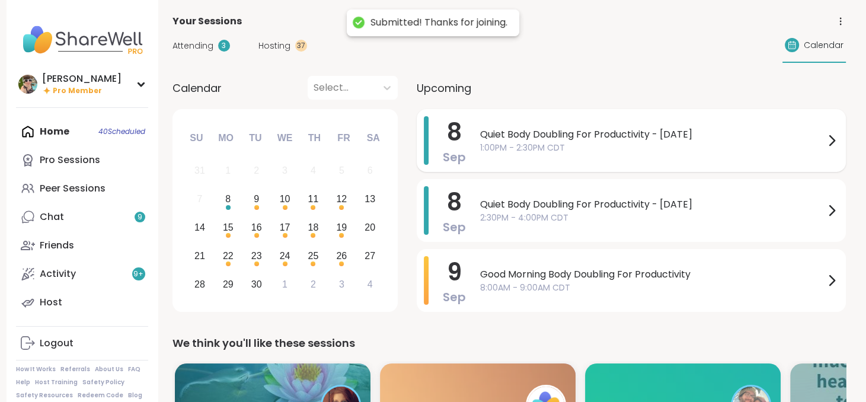
click at [571, 149] on span "1:00PM - 2:30PM CDT" at bounding box center [652, 148] width 345 height 12
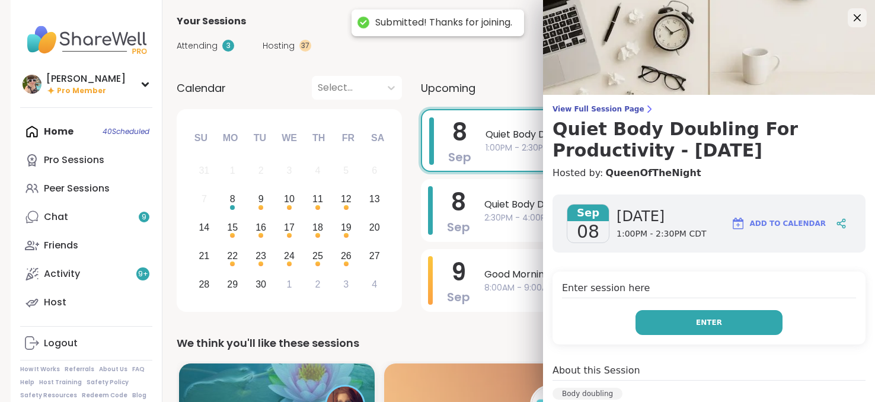
click at [684, 325] on button "Enter" at bounding box center [709, 322] width 147 height 25
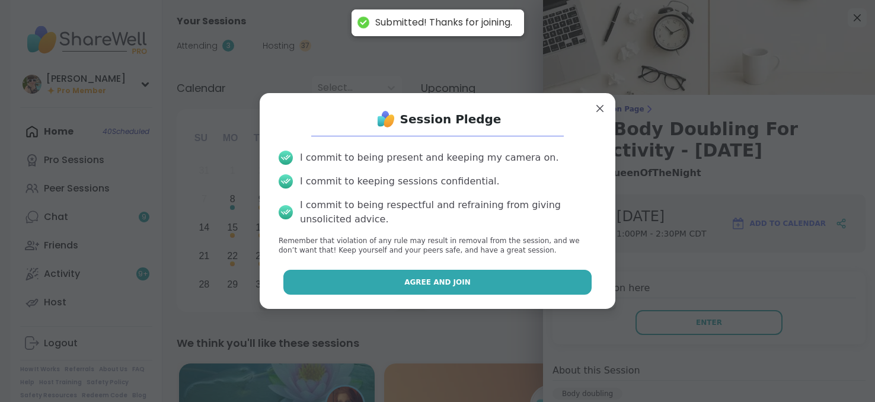
click at [476, 289] on button "Agree and Join" at bounding box center [437, 282] width 309 height 25
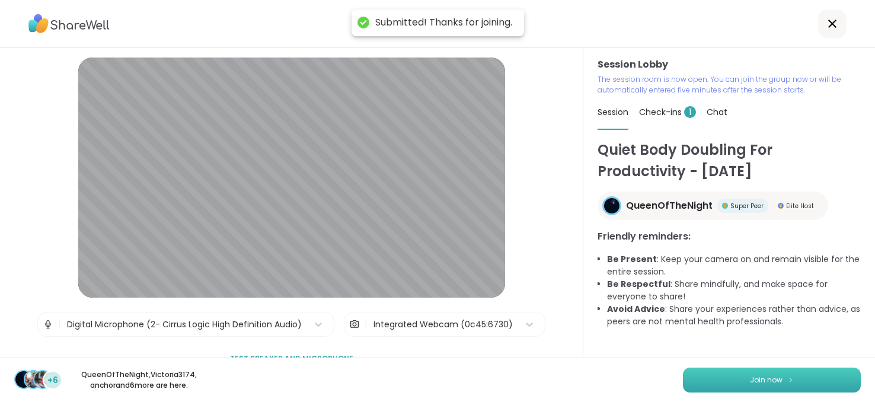
click at [751, 378] on span "Join now" at bounding box center [766, 380] width 33 height 11
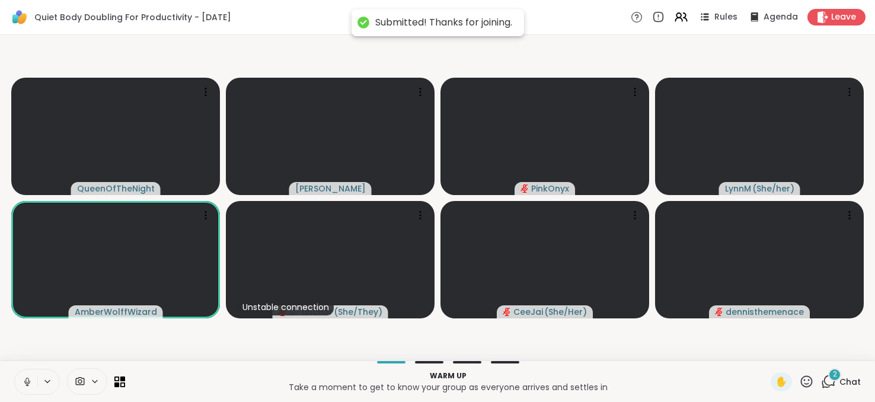
click at [19, 385] on button at bounding box center [26, 381] width 23 height 25
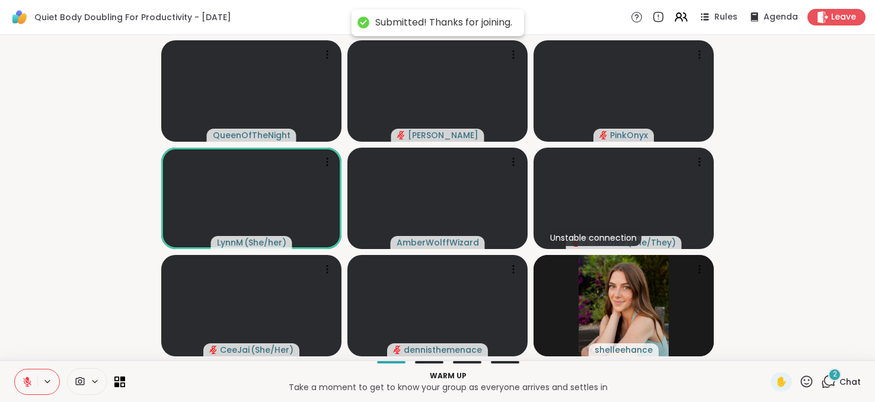
click at [840, 379] on span "Chat" at bounding box center [850, 382] width 21 height 12
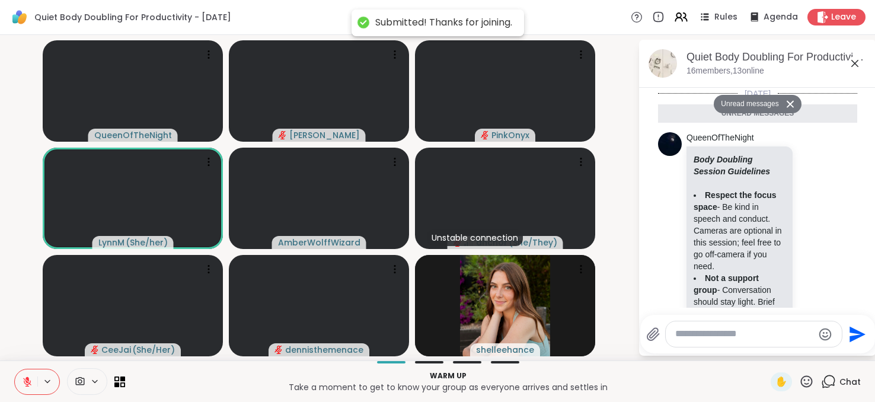
scroll to position [555, 0]
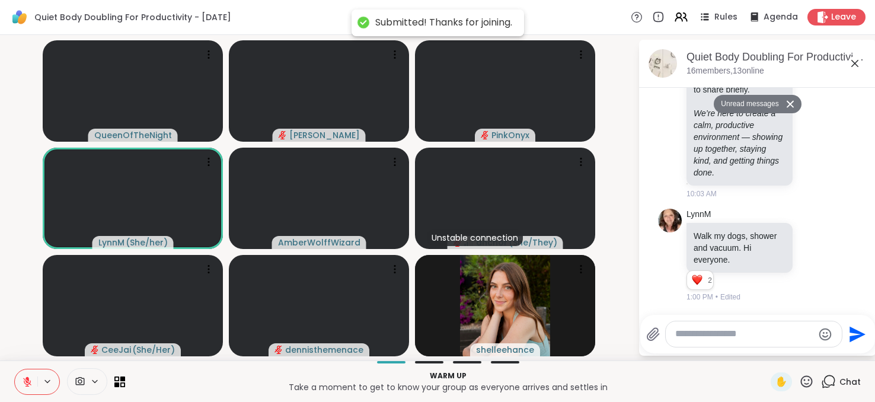
click at [757, 343] on div at bounding box center [754, 333] width 176 height 25
click at [753, 336] on textarea "Type your message" at bounding box center [744, 334] width 138 height 12
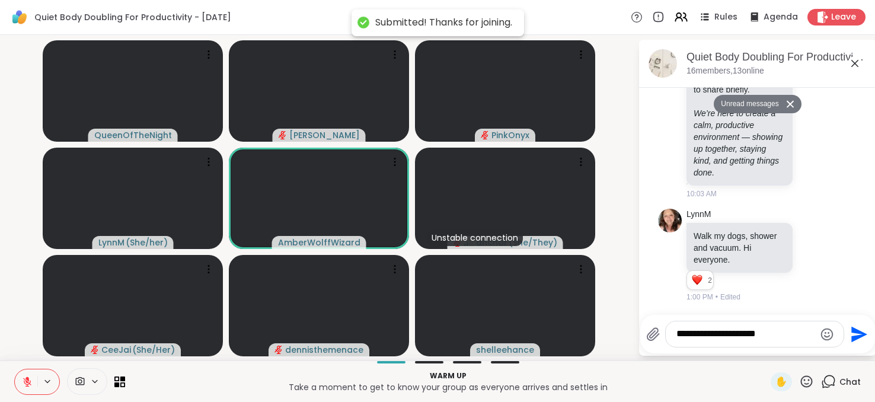
type textarea "**********"
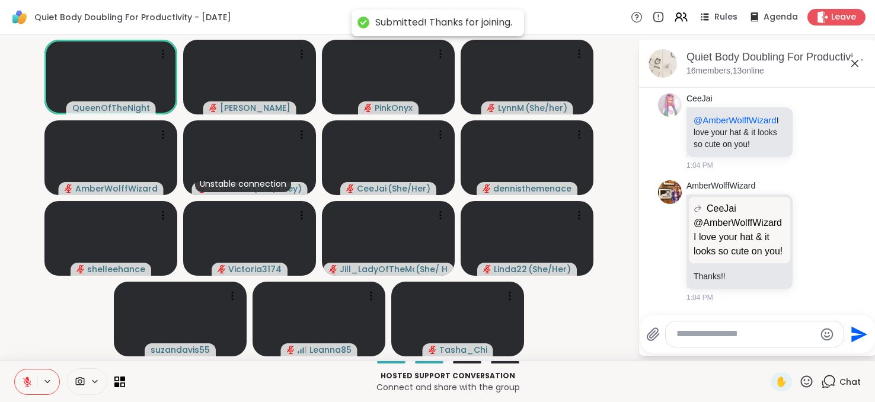
scroll to position [1199, 0]
